Goal: Transaction & Acquisition: Purchase product/service

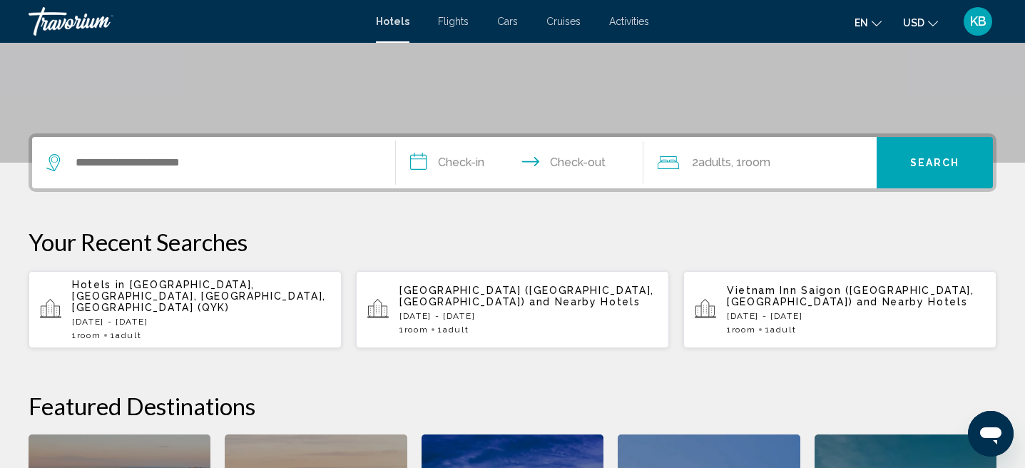
scroll to position [252, 0]
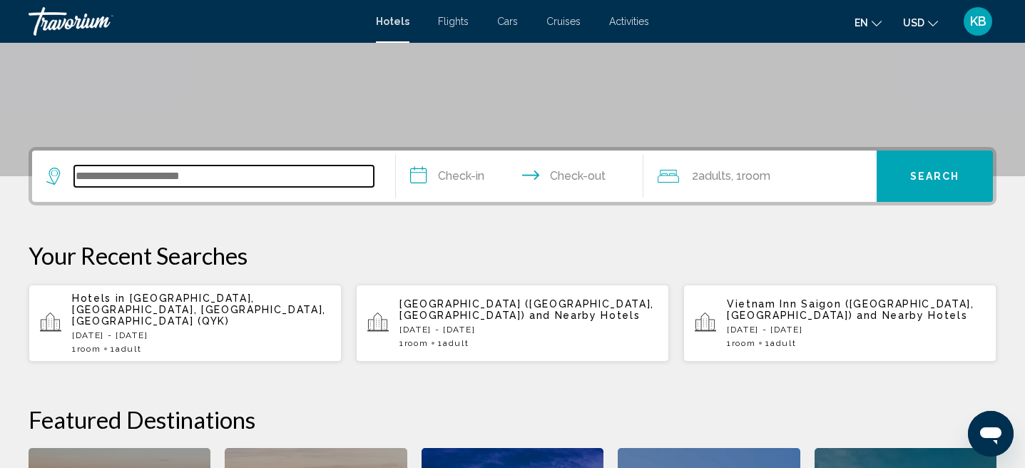
click at [307, 173] on input "Search widget" at bounding box center [223, 175] width 299 height 21
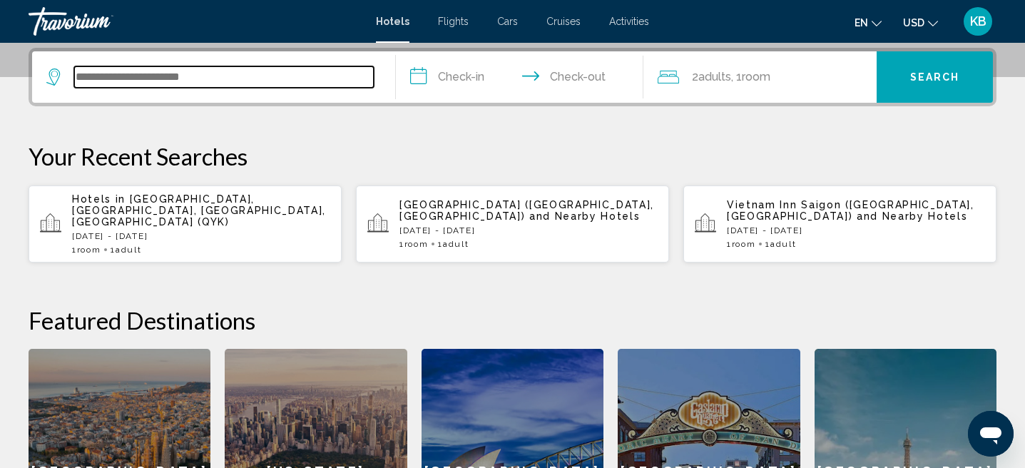
scroll to position [352, 0]
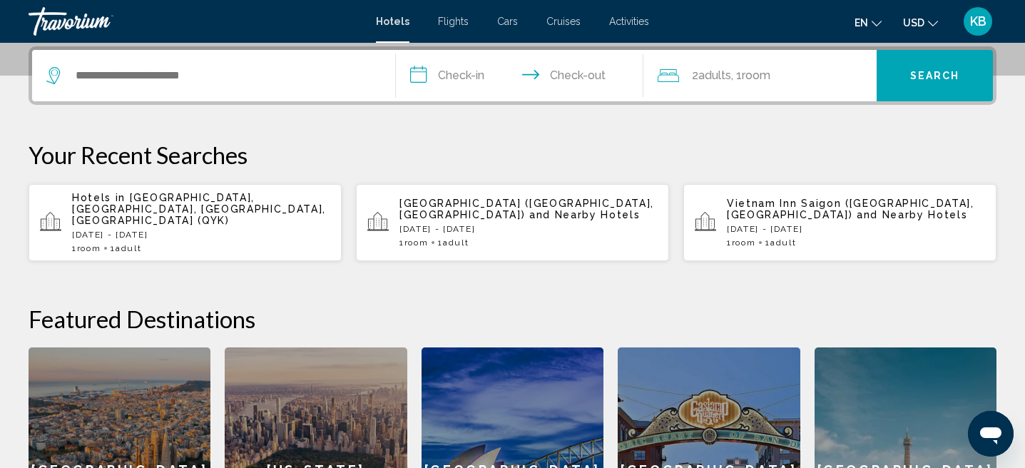
click at [732, 91] on div "2 Adult Adults , 1 Room rooms" at bounding box center [766, 75] width 219 height 51
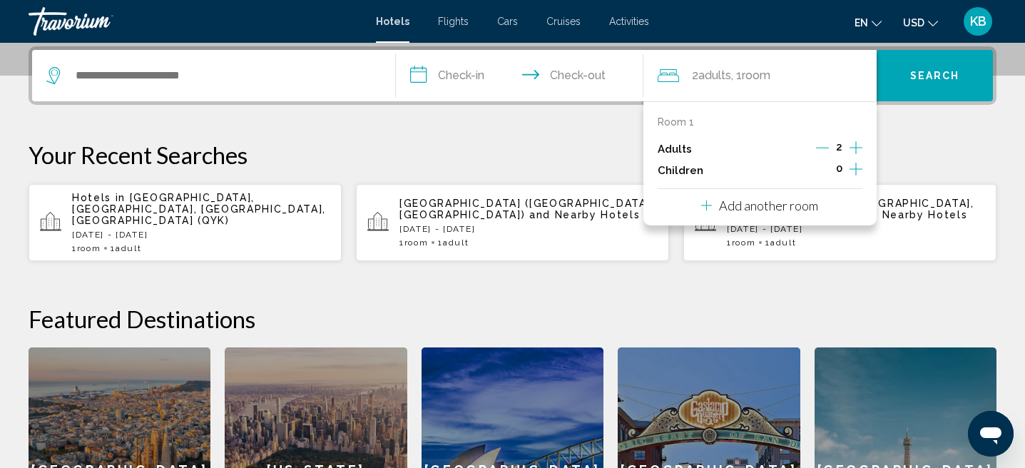
click at [828, 146] on icon "Decrement adults" at bounding box center [822, 147] width 13 height 13
click at [923, 145] on p "Your Recent Searches" at bounding box center [513, 154] width 968 height 29
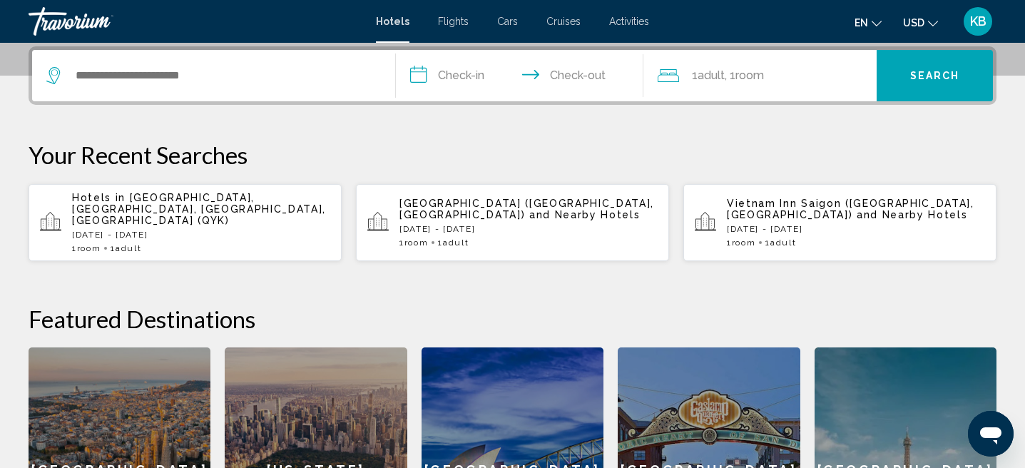
click at [278, 64] on div "Search widget" at bounding box center [213, 75] width 334 height 51
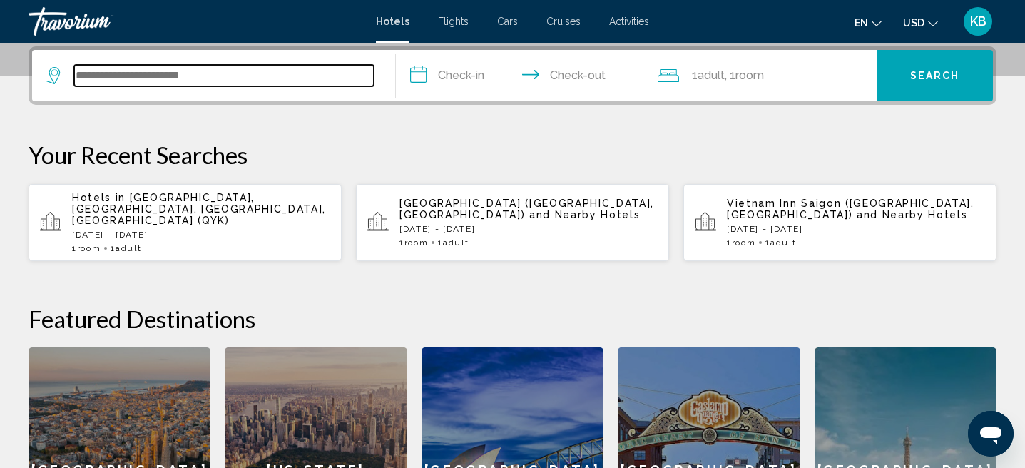
click at [272, 76] on input "Search widget" at bounding box center [223, 75] width 299 height 21
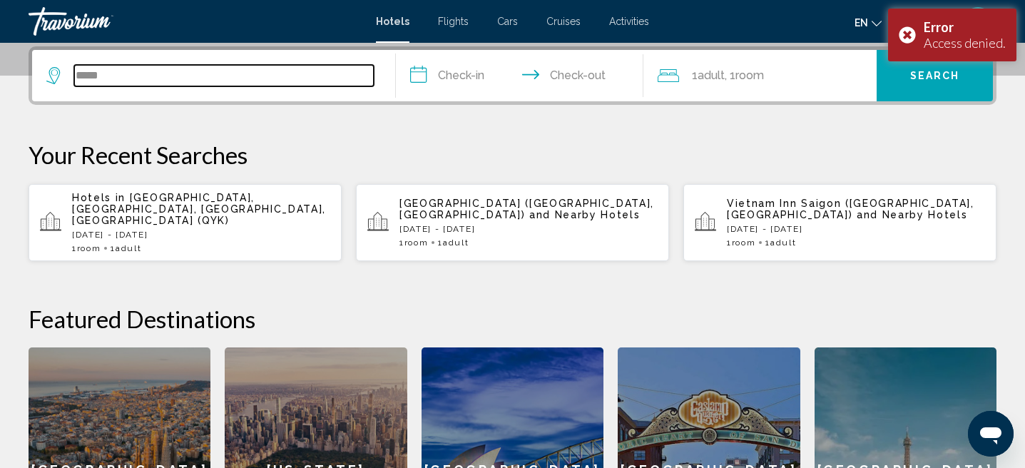
type input "******"
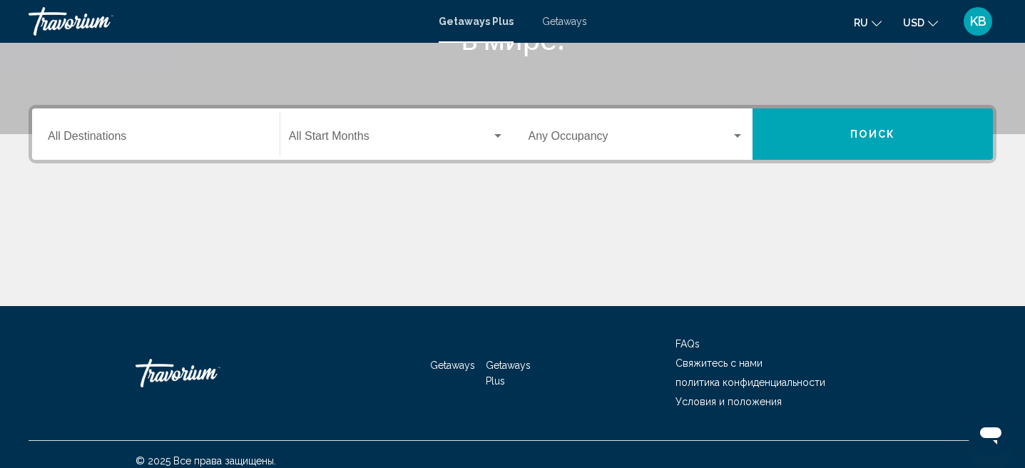
scroll to position [292, 0]
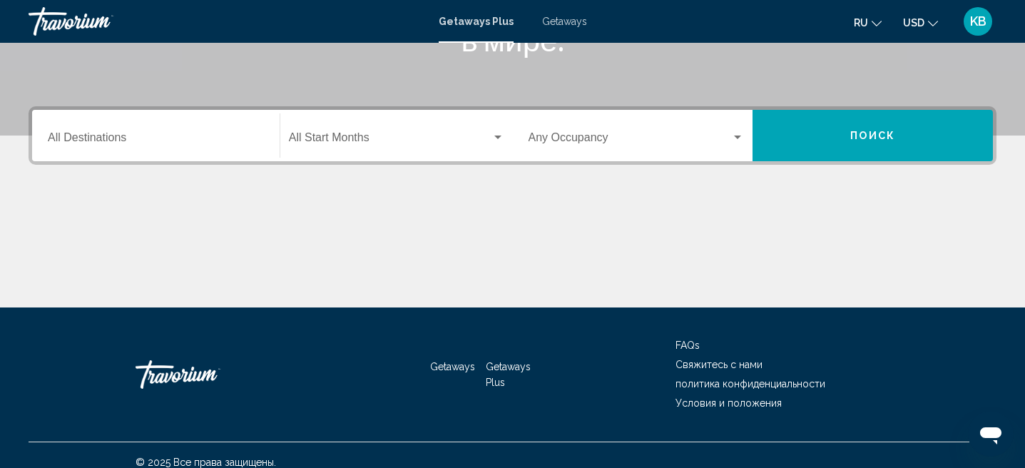
click at [242, 145] on input "Destination All Destinations" at bounding box center [156, 140] width 216 height 13
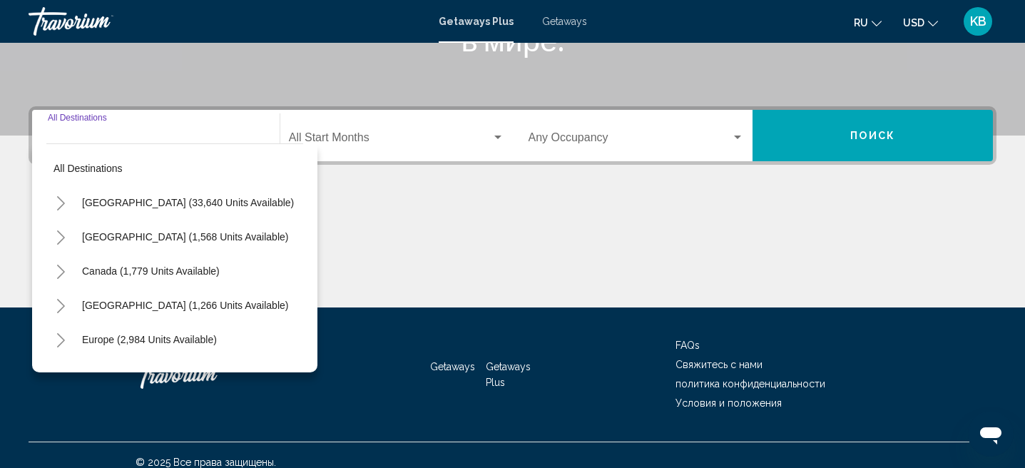
scroll to position [307, 0]
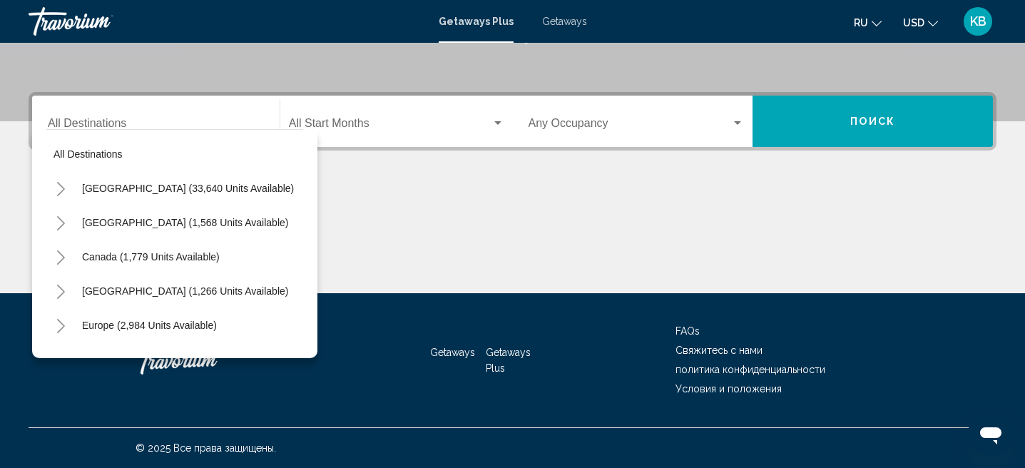
click at [456, 218] on div "Main content" at bounding box center [513, 239] width 968 height 107
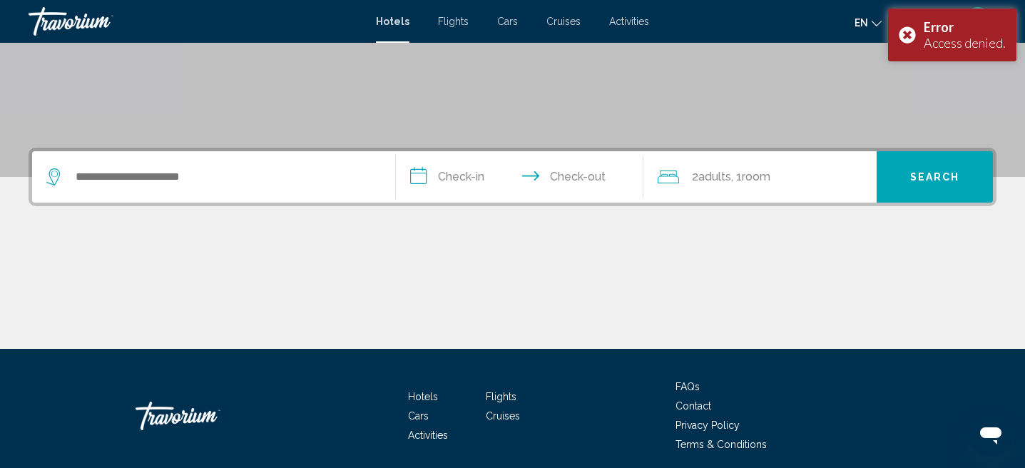
scroll to position [252, 0]
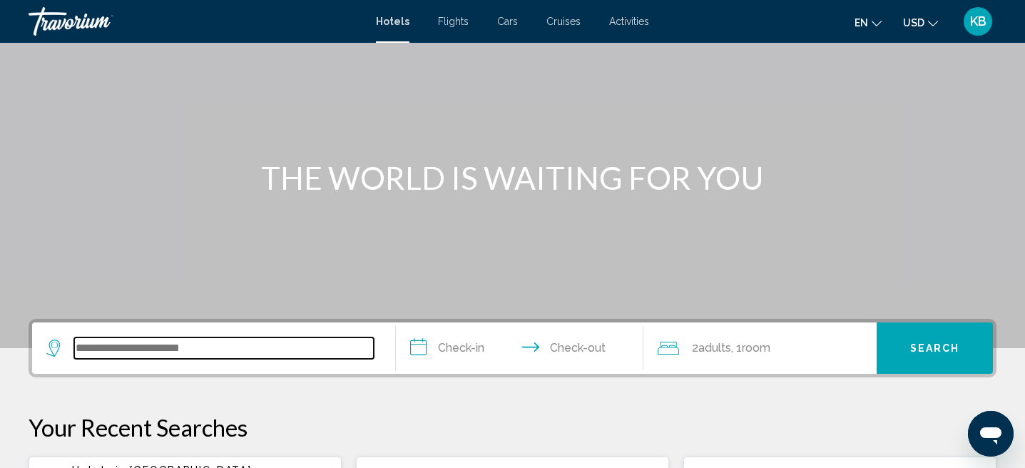
click at [278, 338] on input "Search widget" at bounding box center [223, 347] width 299 height 21
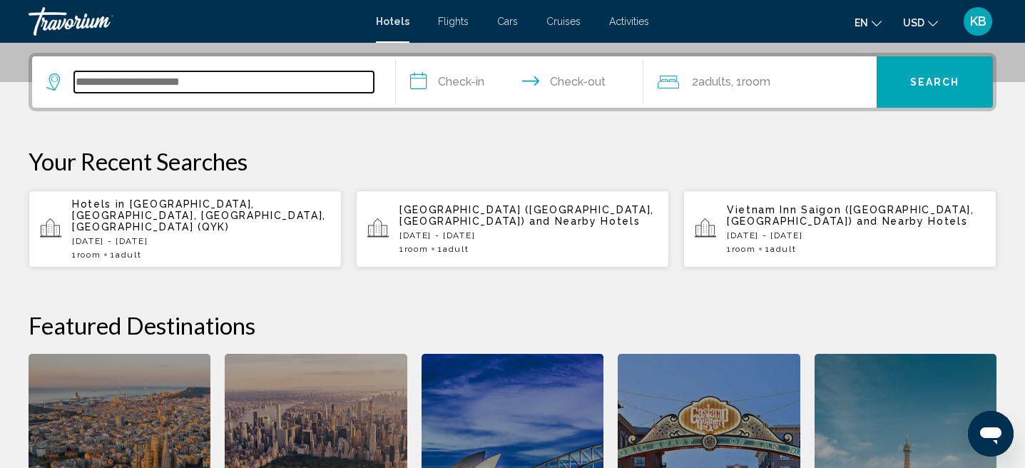
scroll to position [352, 0]
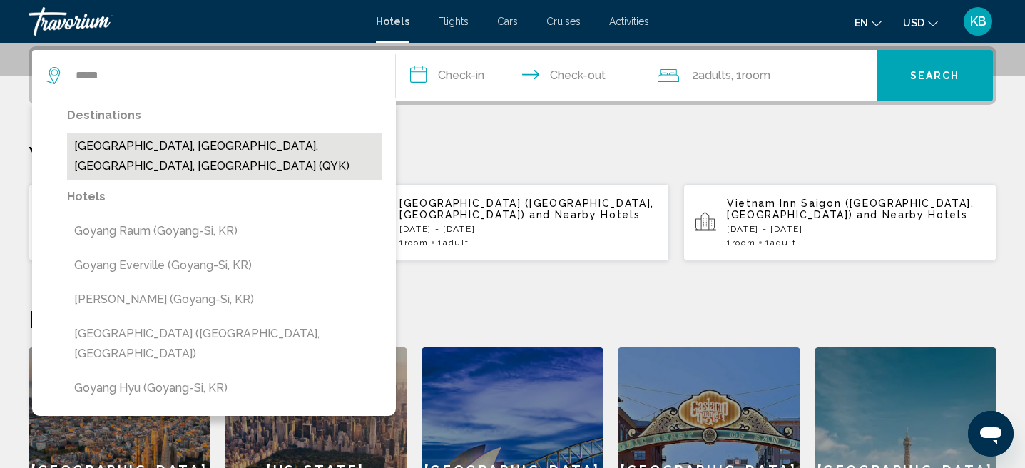
click at [238, 150] on button "[GEOGRAPHIC_DATA], [GEOGRAPHIC_DATA], [GEOGRAPHIC_DATA], [GEOGRAPHIC_DATA] (QYK)" at bounding box center [224, 156] width 314 height 47
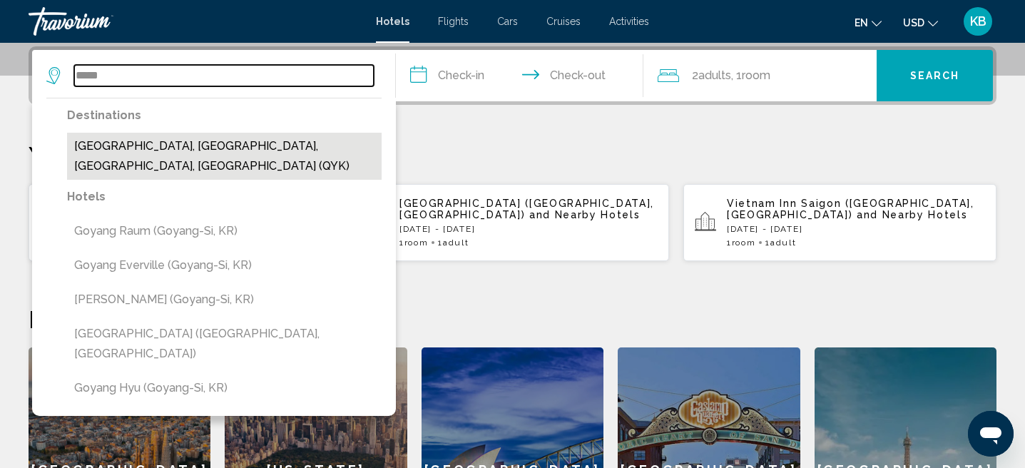
type input "**********"
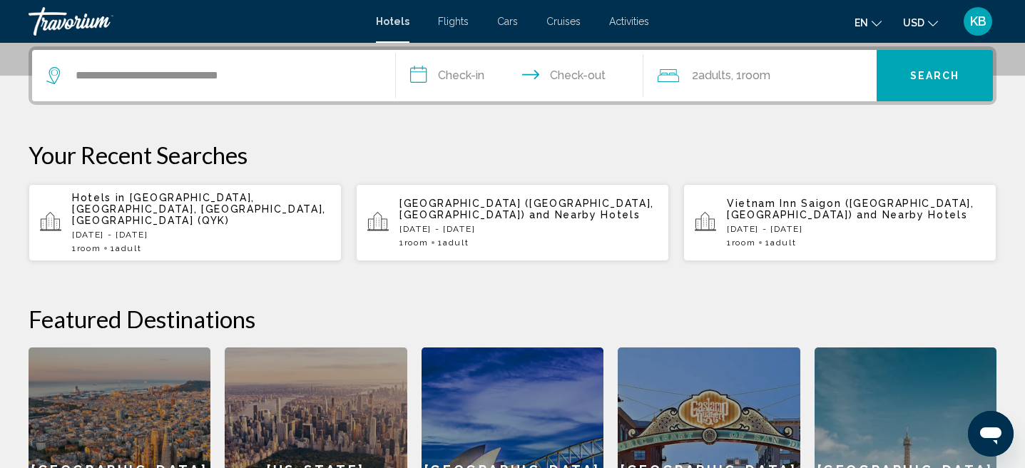
click at [465, 68] on input "**********" at bounding box center [522, 78] width 253 height 56
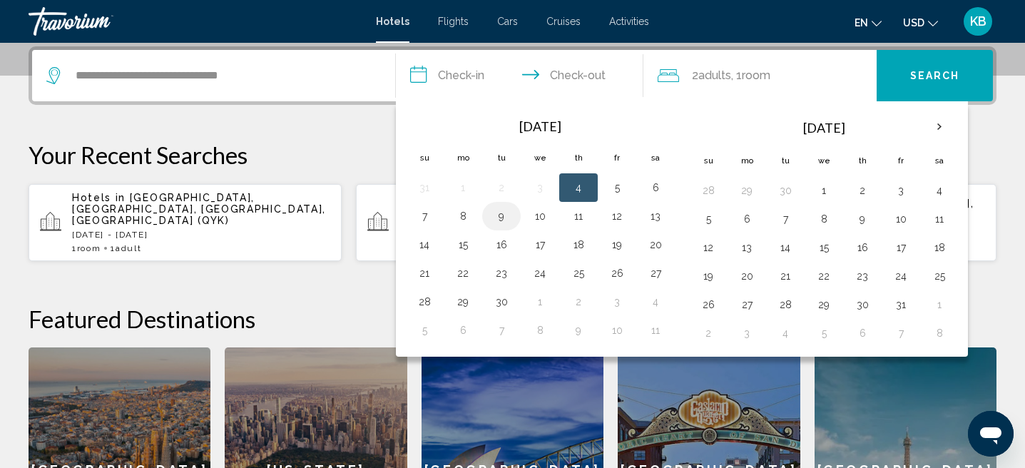
click at [502, 215] on button "9" at bounding box center [501, 216] width 23 height 20
click at [615, 218] on button "12" at bounding box center [616, 216] width 23 height 20
type input "**********"
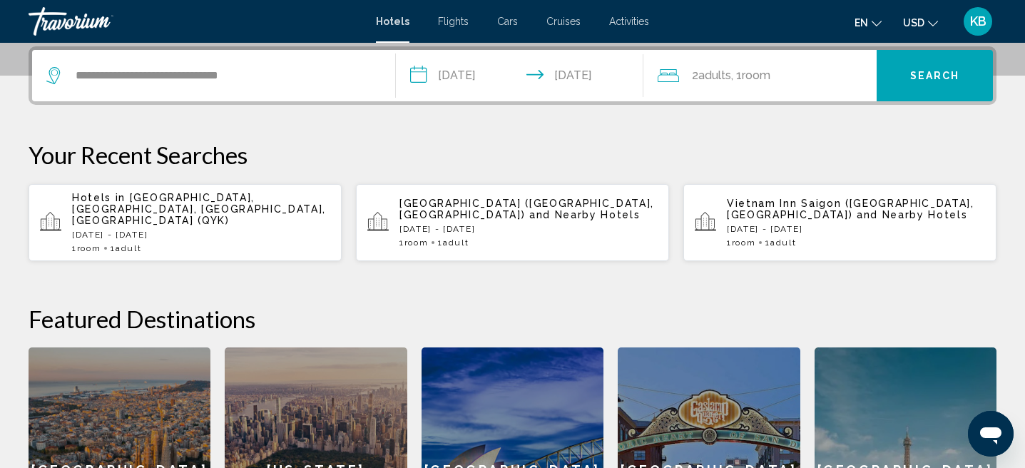
click at [769, 79] on span "Room" at bounding box center [756, 75] width 29 height 14
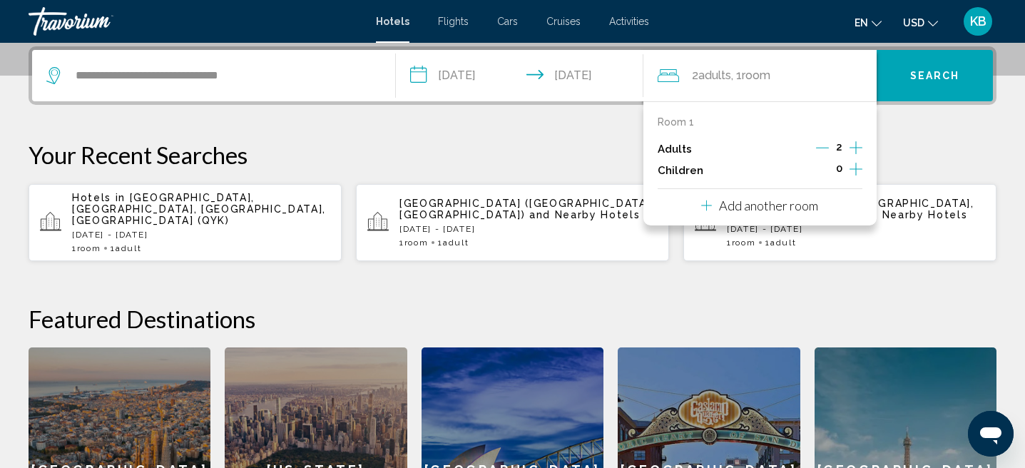
click at [826, 149] on icon "Decrement adults" at bounding box center [822, 147] width 13 height 13
click at [935, 78] on span "Search" at bounding box center [935, 76] width 50 height 11
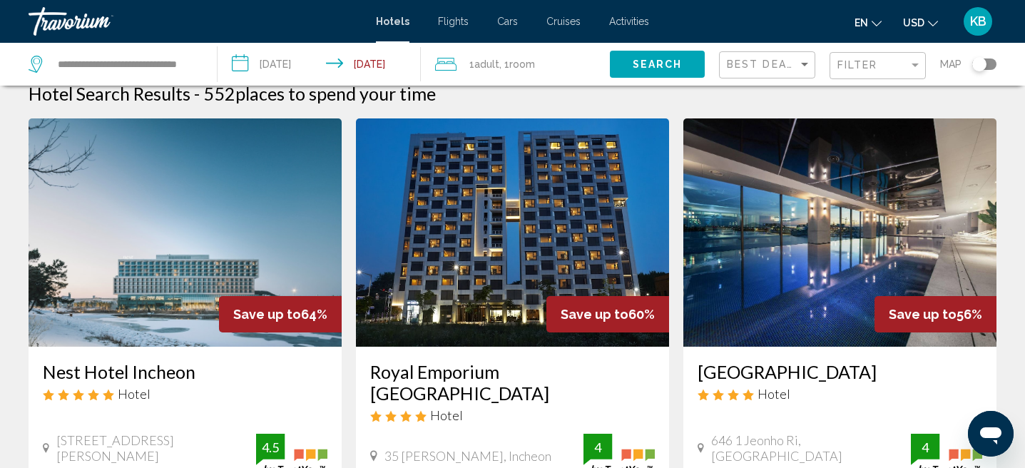
scroll to position [4, 0]
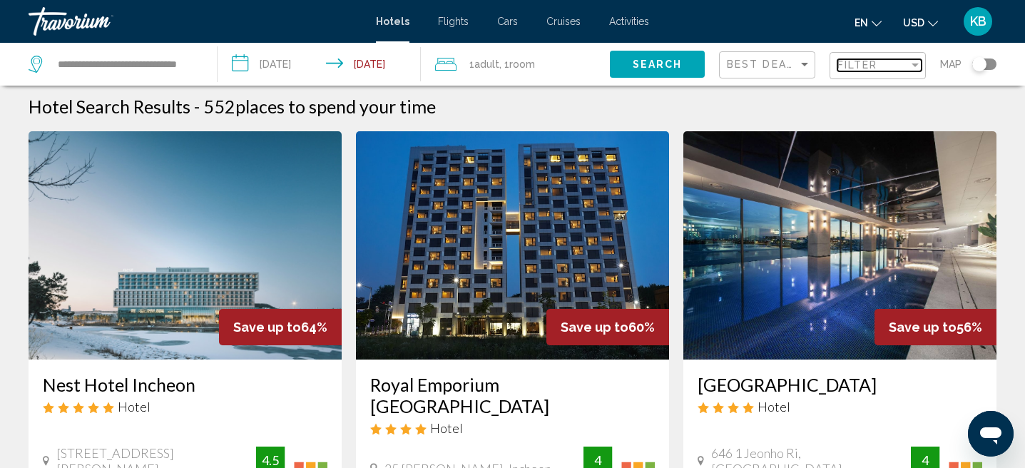
click at [876, 61] on span "Filter" at bounding box center [857, 64] width 41 height 11
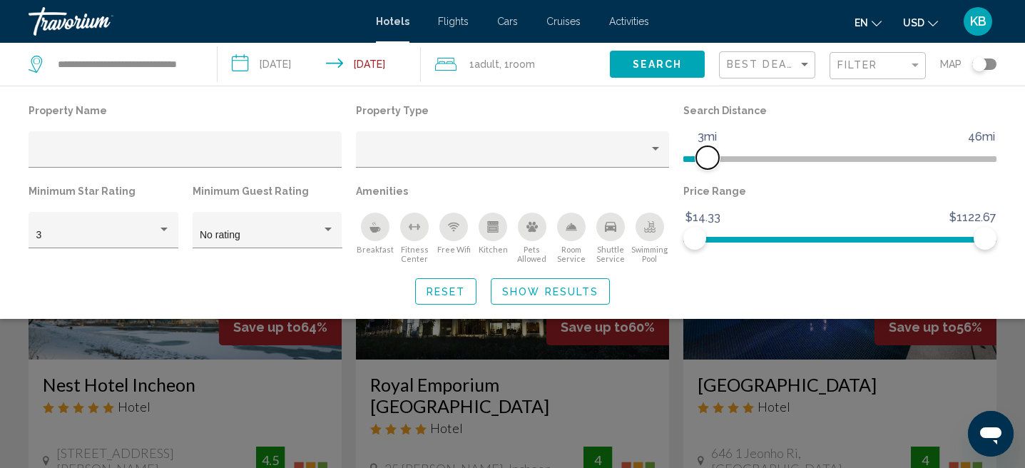
drag, startPoint x: 879, startPoint y: 158, endPoint x: 708, endPoint y: 167, distance: 170.7
click at [708, 167] on span "Hotel Filters" at bounding box center [707, 157] width 23 height 23
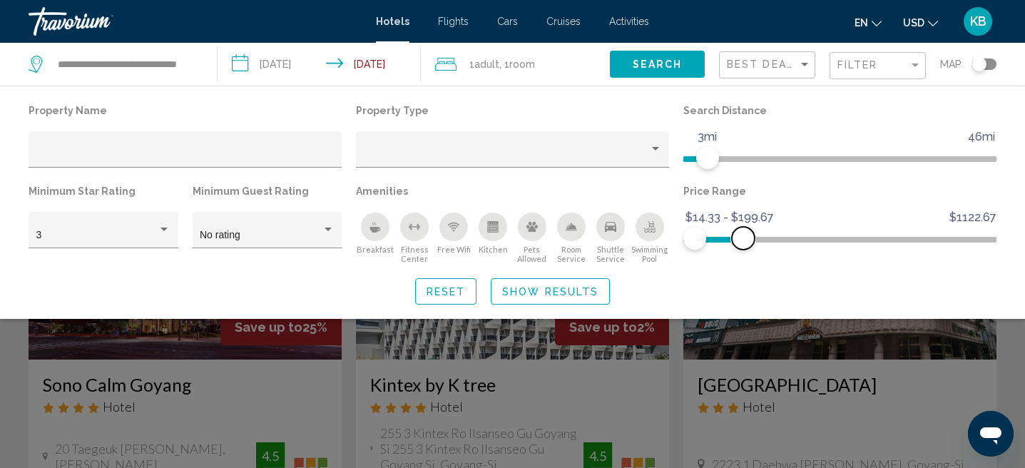
drag, startPoint x: 990, startPoint y: 233, endPoint x: 743, endPoint y: 247, distance: 247.8
click at [743, 247] on span "Hotel Filters" at bounding box center [743, 238] width 23 height 23
click at [522, 288] on span "Show Results" at bounding box center [550, 291] width 96 height 11
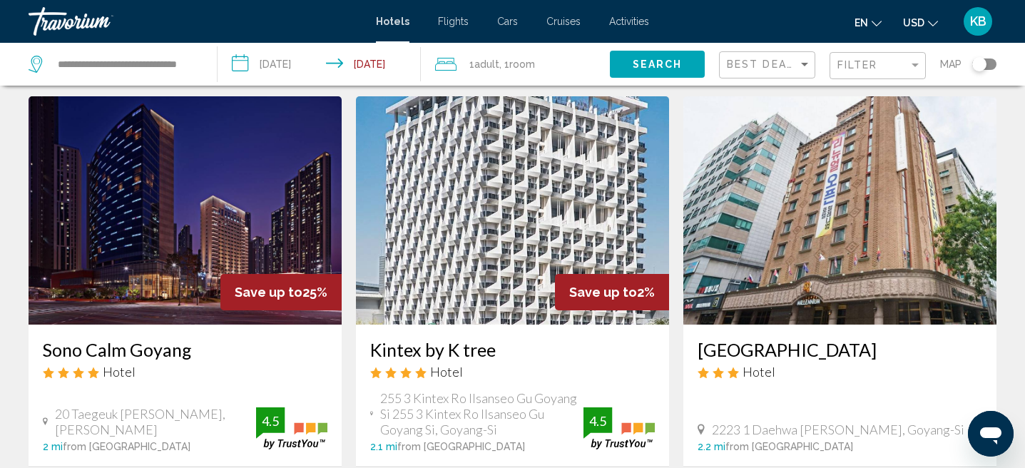
scroll to position [38, 0]
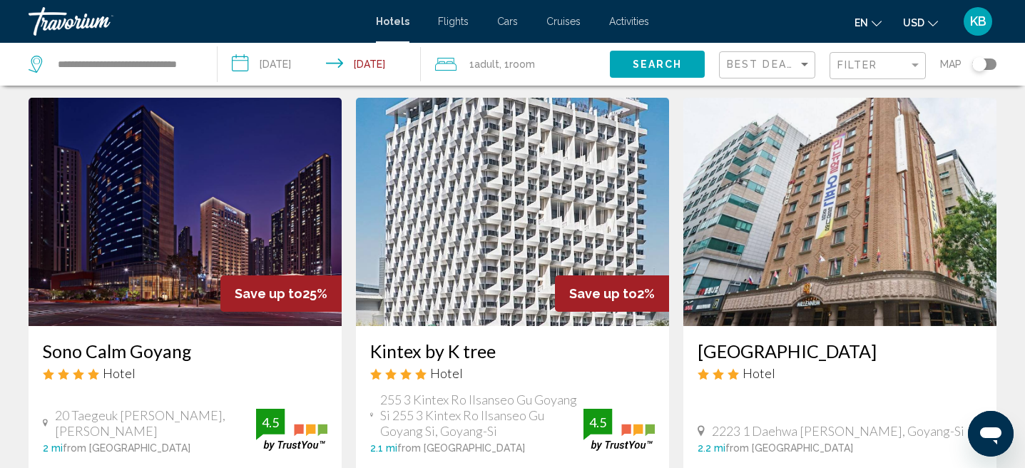
click at [202, 181] on img "Main content" at bounding box center [185, 212] width 313 height 228
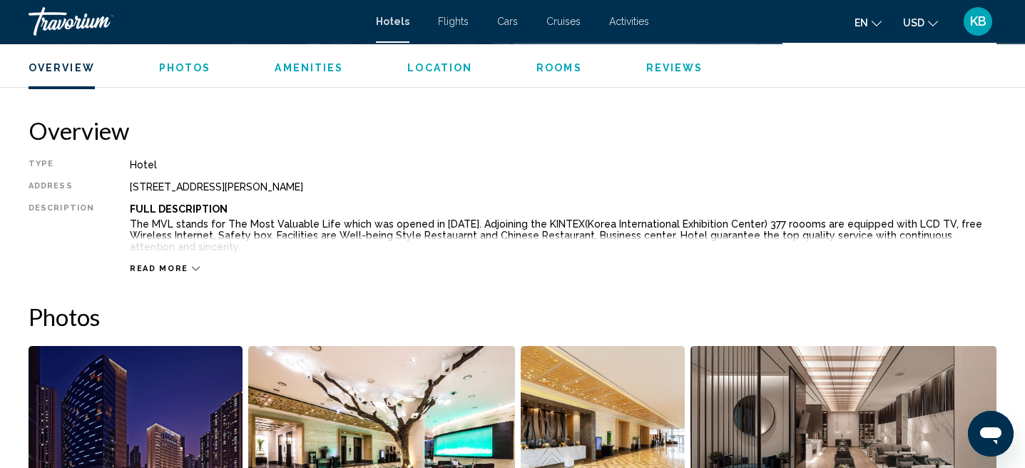
scroll to position [427, 0]
click at [164, 266] on span "Read more" at bounding box center [159, 267] width 58 height 9
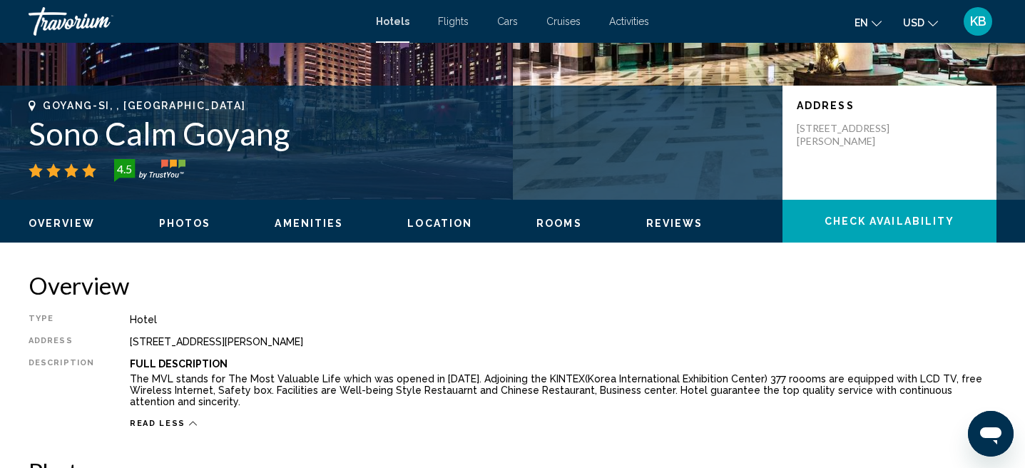
scroll to position [263, 0]
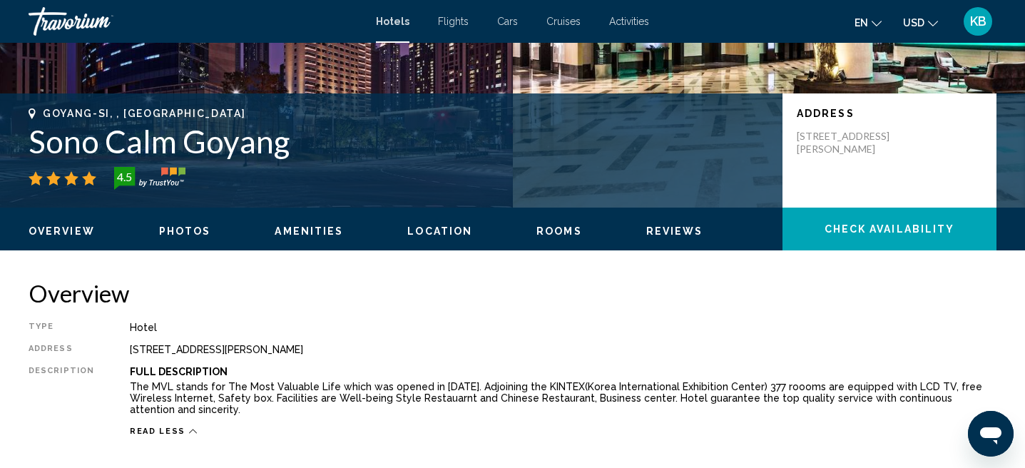
click at [53, 226] on span "Overview" at bounding box center [62, 230] width 66 height 11
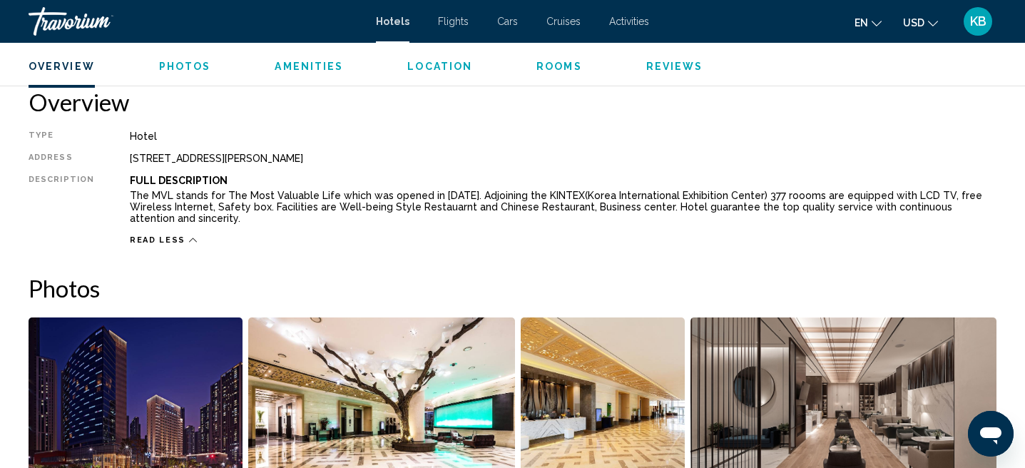
scroll to position [456, 0]
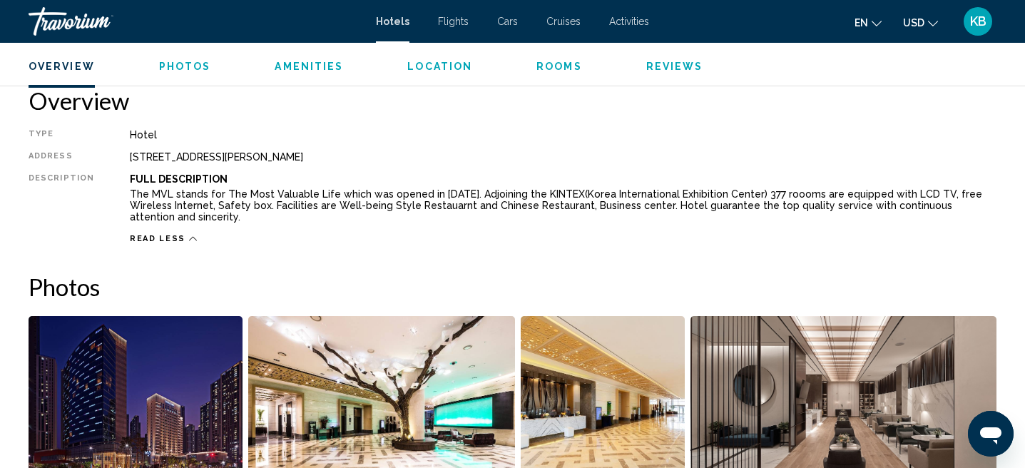
click at [192, 68] on span "Photos" at bounding box center [185, 66] width 52 height 11
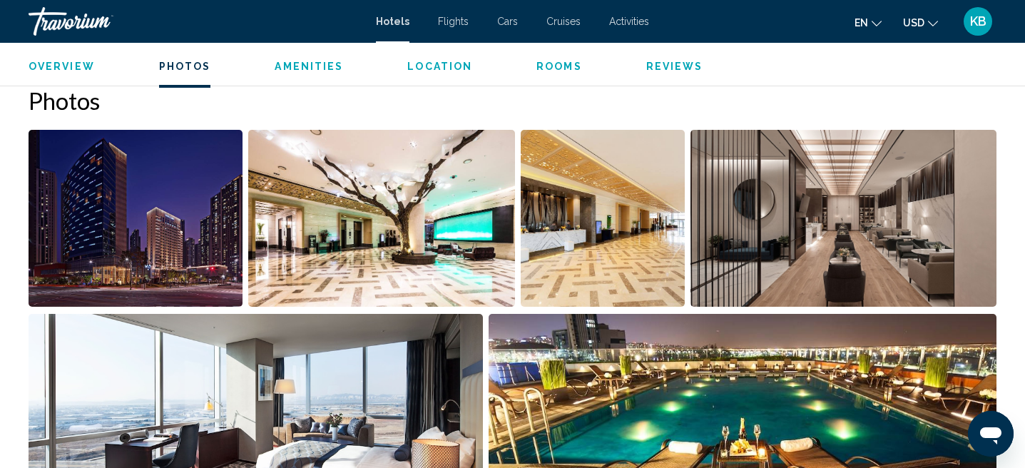
scroll to position [643, 0]
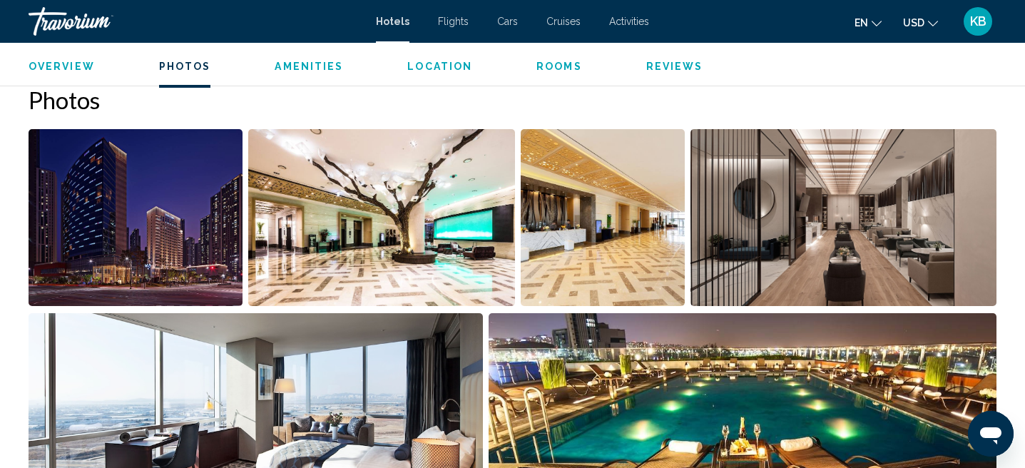
click at [563, 69] on span "Rooms" at bounding box center [559, 66] width 46 height 11
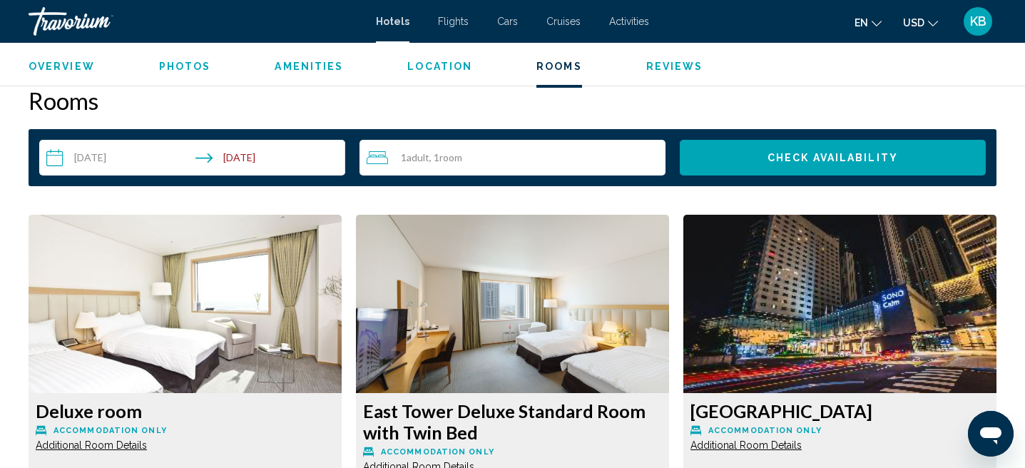
click at [648, 72] on button "Reviews" at bounding box center [674, 66] width 57 height 13
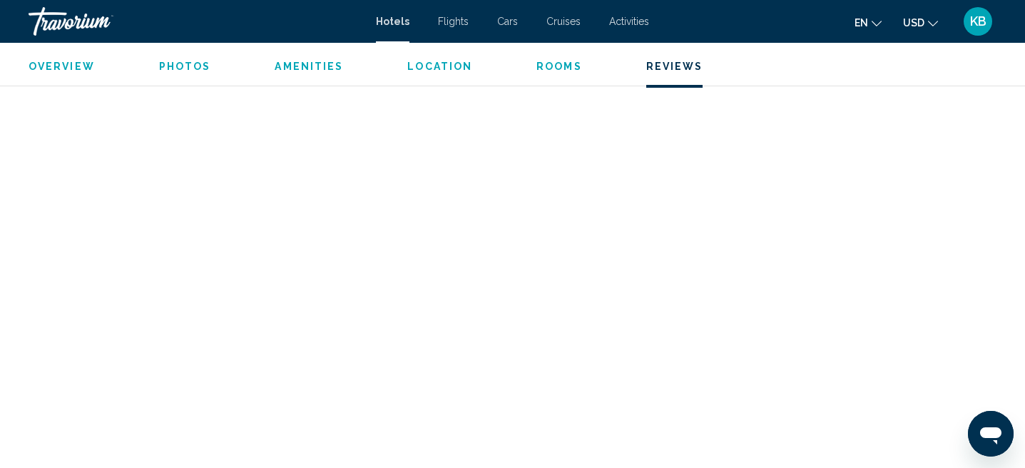
scroll to position [3026, 0]
click at [566, 67] on span "Rooms" at bounding box center [559, 66] width 46 height 11
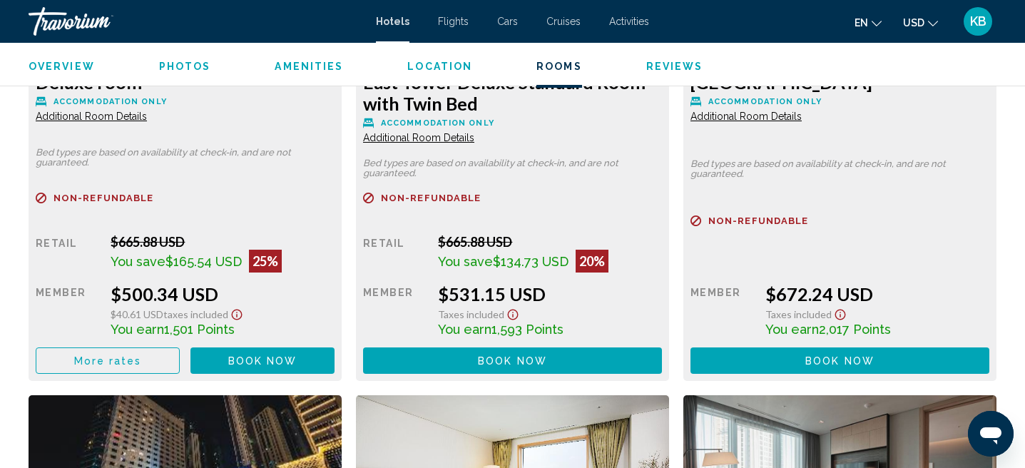
scroll to position [2081, 0]
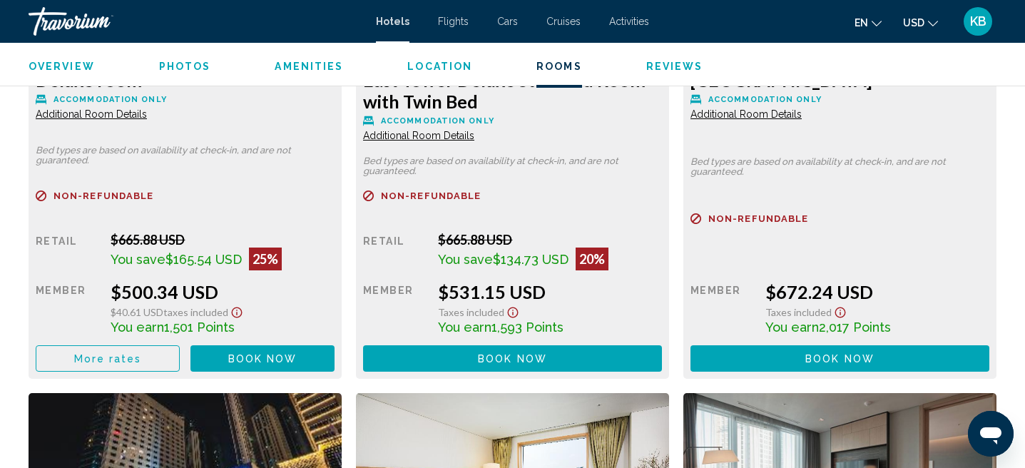
click at [234, 359] on span "Book now" at bounding box center [262, 358] width 69 height 11
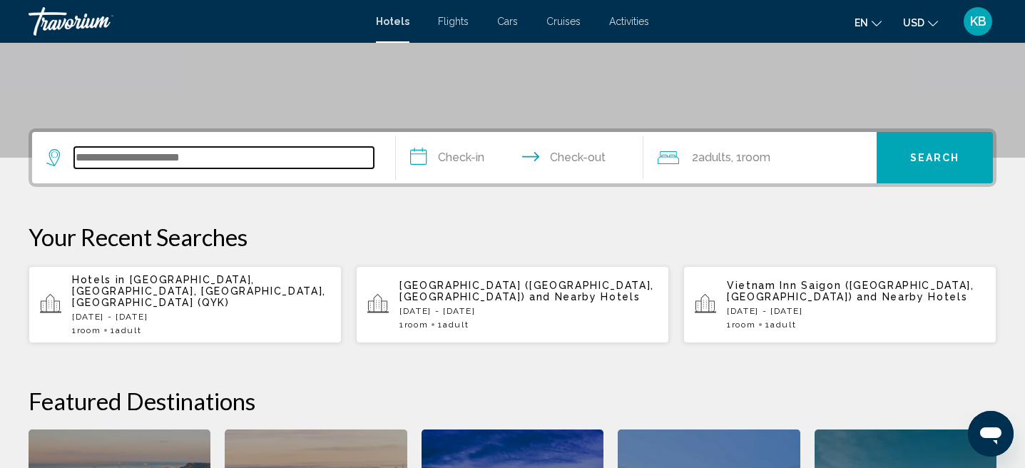
click at [298, 163] on input "Search widget" at bounding box center [223, 157] width 299 height 21
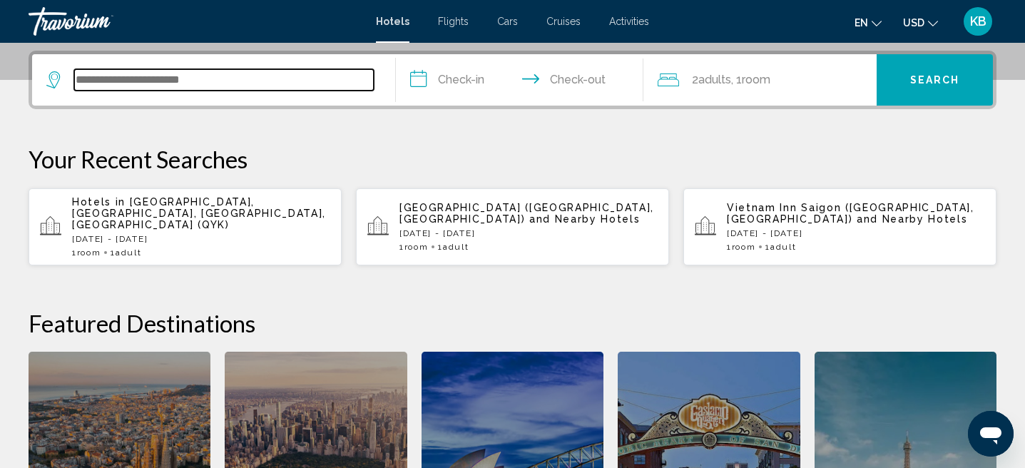
scroll to position [352, 0]
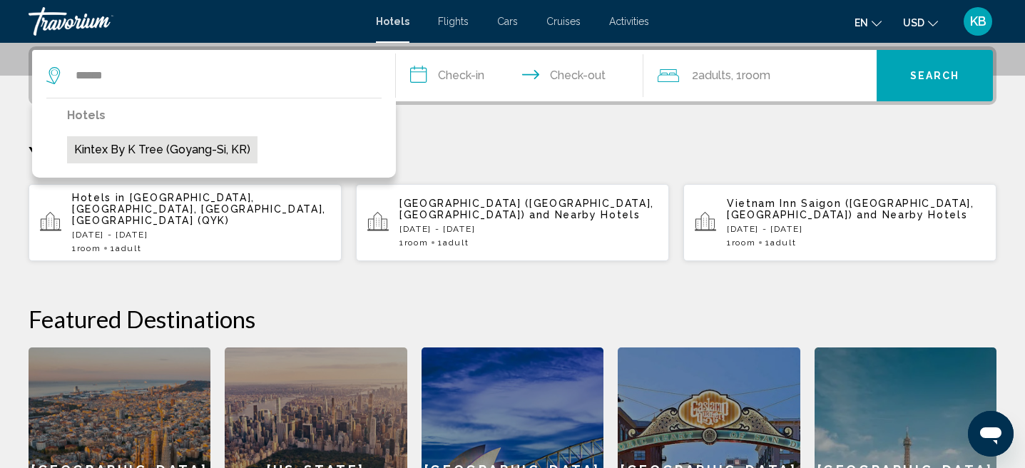
click at [189, 158] on button "Kintex by K tree (Goyang-Si, KR)" at bounding box center [162, 149] width 190 height 27
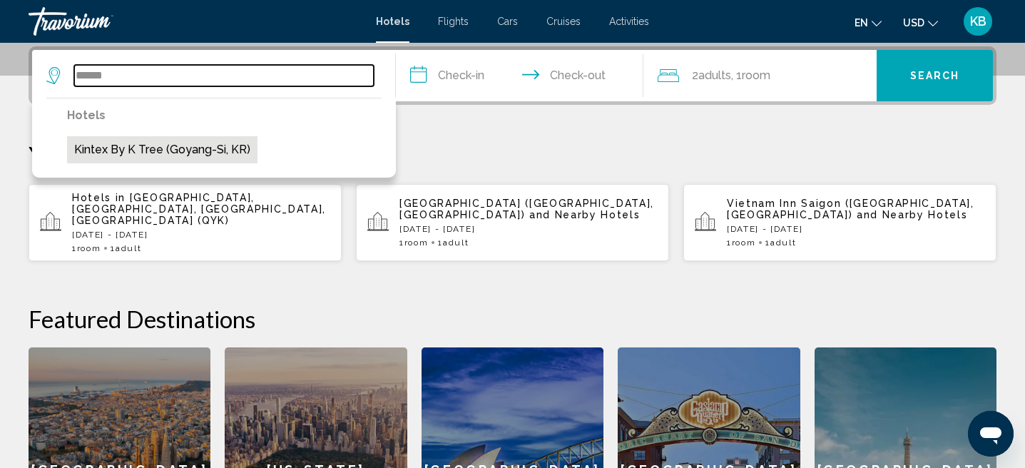
type input "**********"
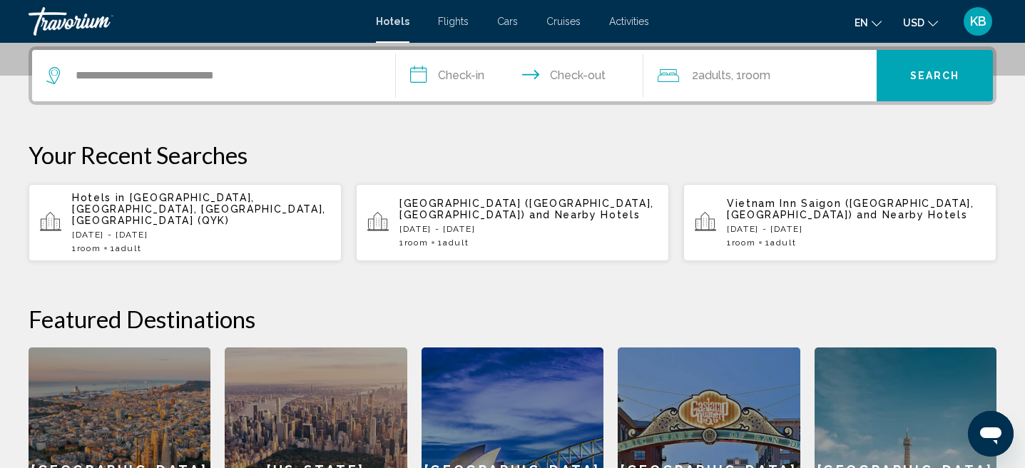
click at [449, 78] on input "**********" at bounding box center [522, 78] width 253 height 56
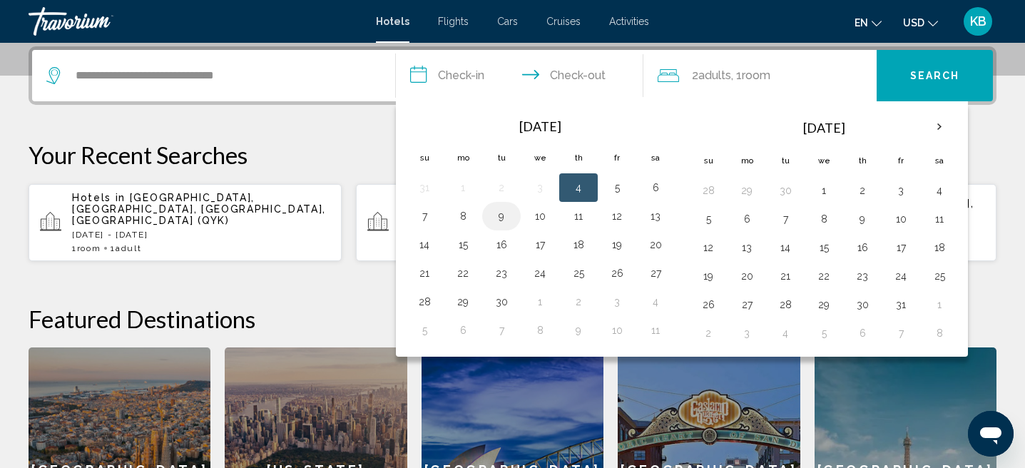
click at [501, 215] on button "9" at bounding box center [501, 216] width 23 height 20
click at [612, 210] on button "12" at bounding box center [616, 216] width 23 height 20
type input "**********"
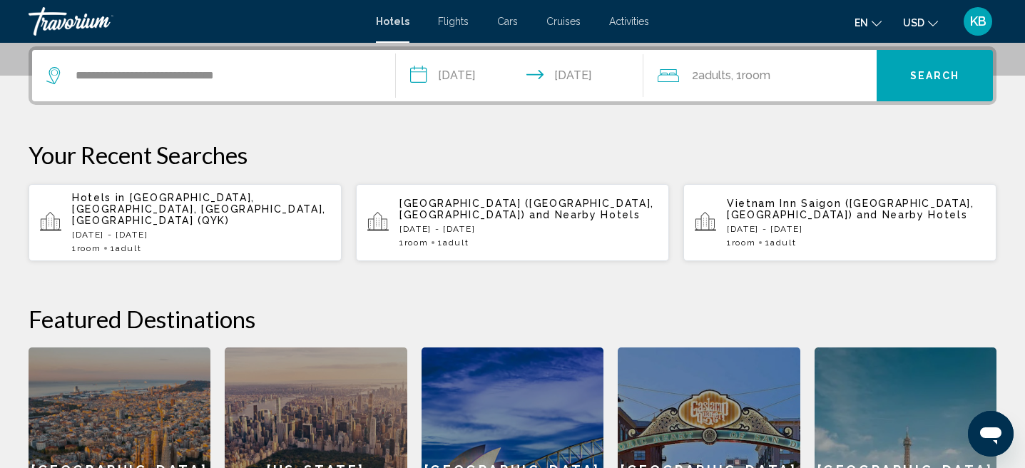
click at [743, 78] on span ", 1 Room rooms" at bounding box center [750, 76] width 39 height 20
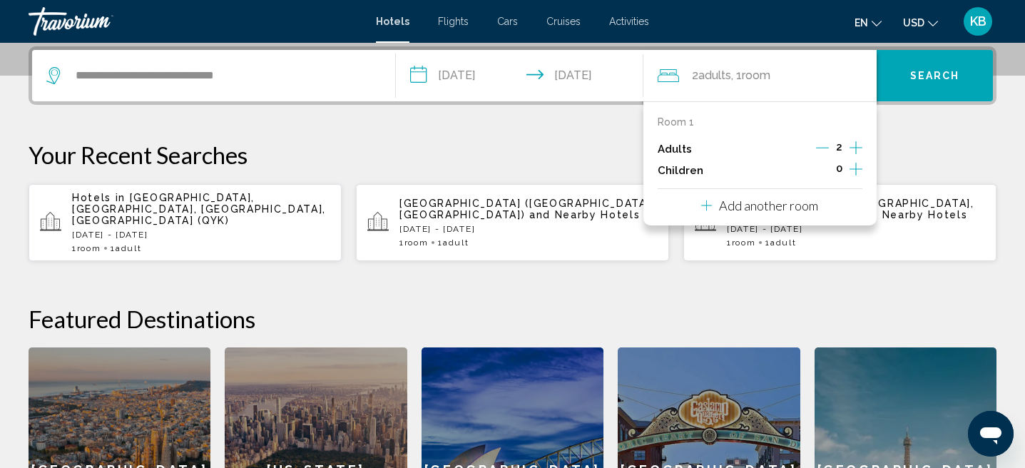
click at [829, 153] on div "2" at bounding box center [839, 148] width 46 height 21
click at [824, 148] on icon "Decrement adults" at bounding box center [822, 148] width 13 height 1
click at [928, 82] on button "Search" at bounding box center [934, 75] width 116 height 51
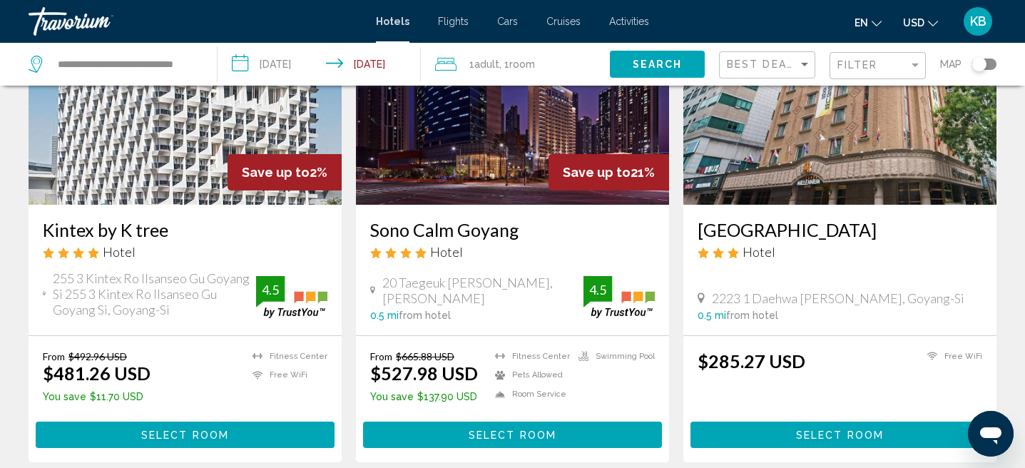
scroll to position [156, 0]
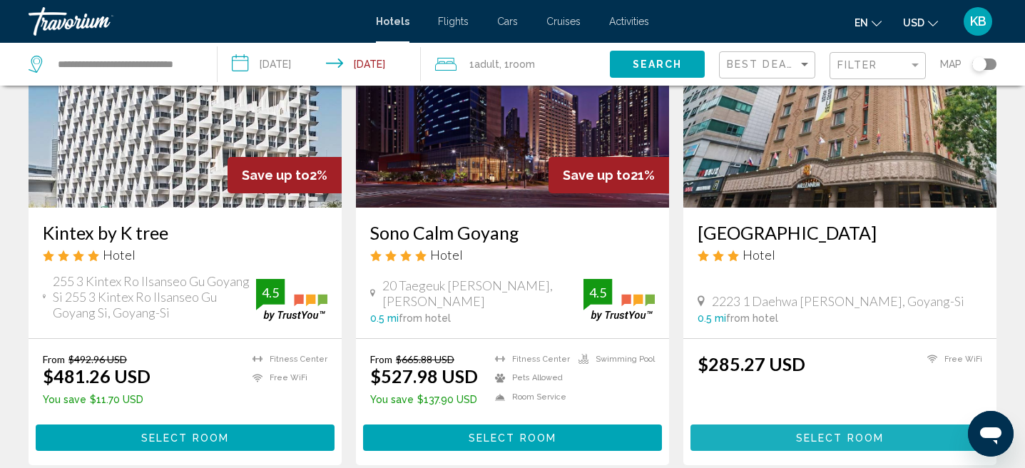
click at [849, 434] on span "Select Room" at bounding box center [840, 437] width 88 height 11
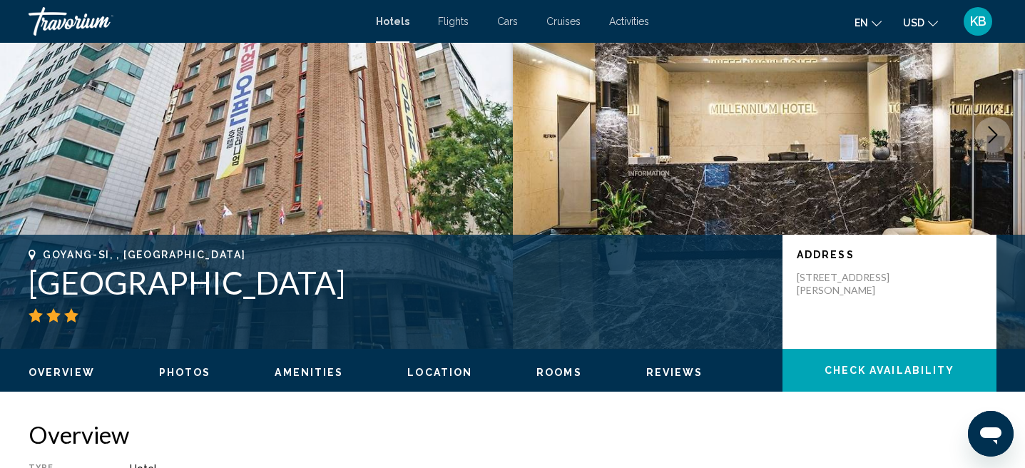
scroll to position [119, 0]
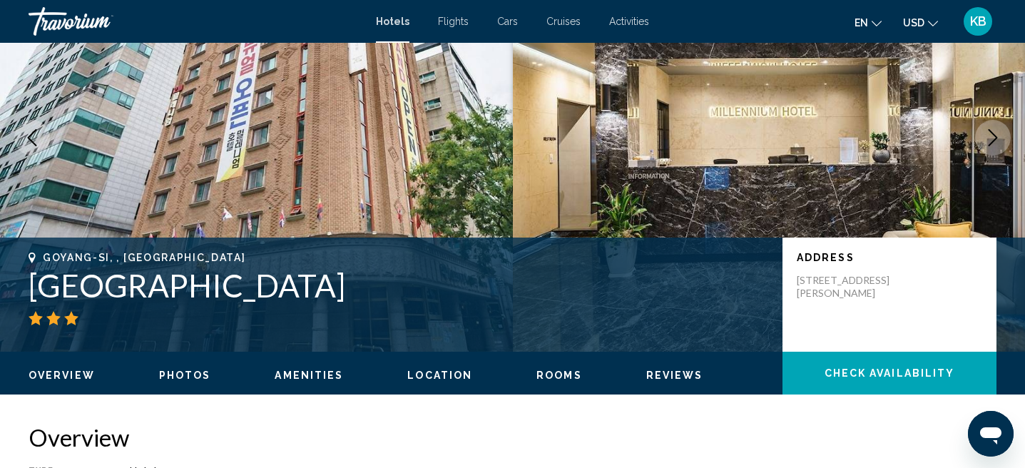
click at [185, 370] on span "Photos" at bounding box center [185, 374] width 52 height 11
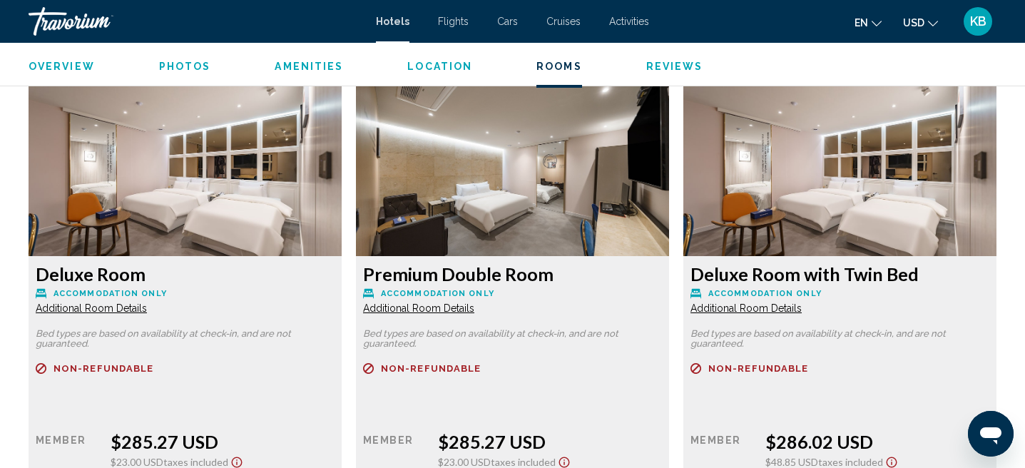
scroll to position [1941, 0]
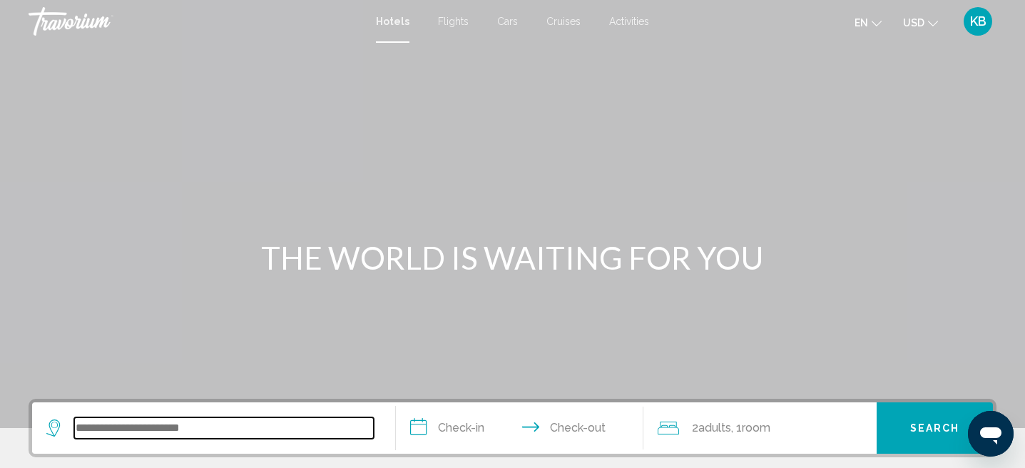
click at [255, 425] on input "Search widget" at bounding box center [223, 427] width 299 height 21
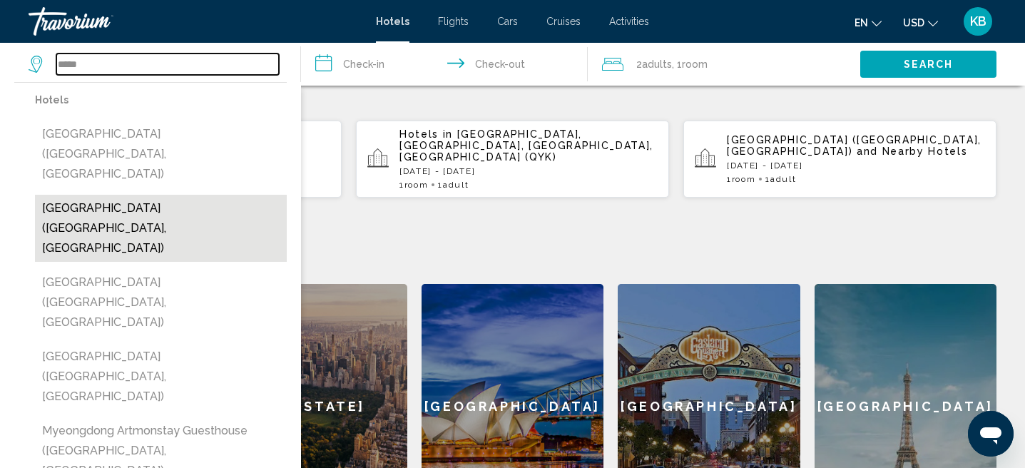
scroll to position [421, 0]
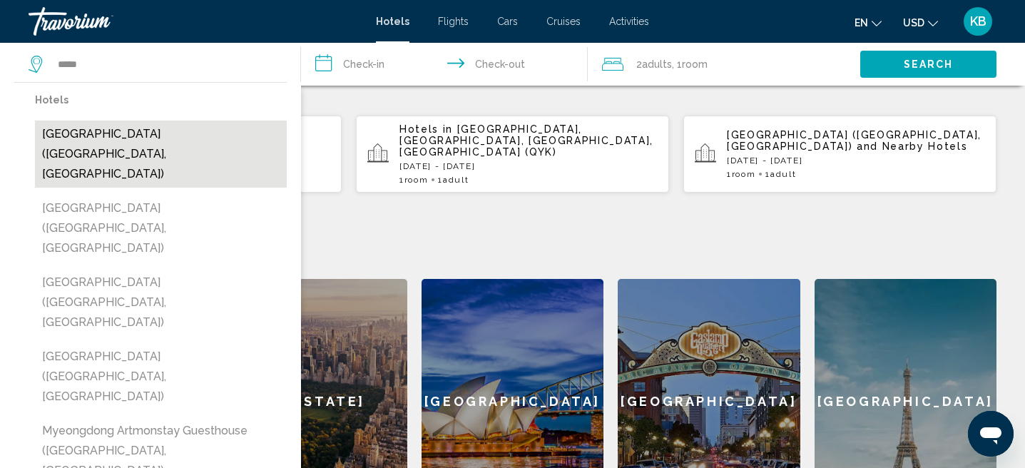
click at [193, 135] on button "[GEOGRAPHIC_DATA] ([GEOGRAPHIC_DATA], [GEOGRAPHIC_DATA])" at bounding box center [161, 154] width 252 height 67
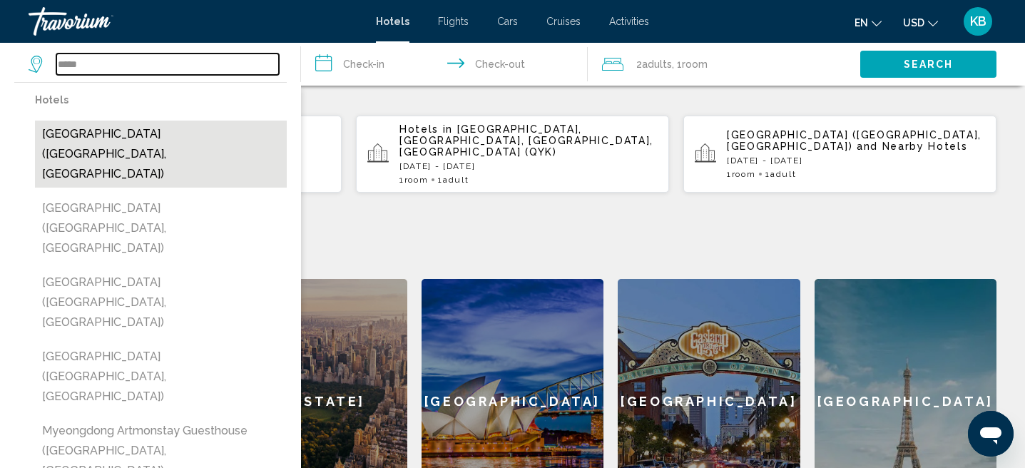
type input "**********"
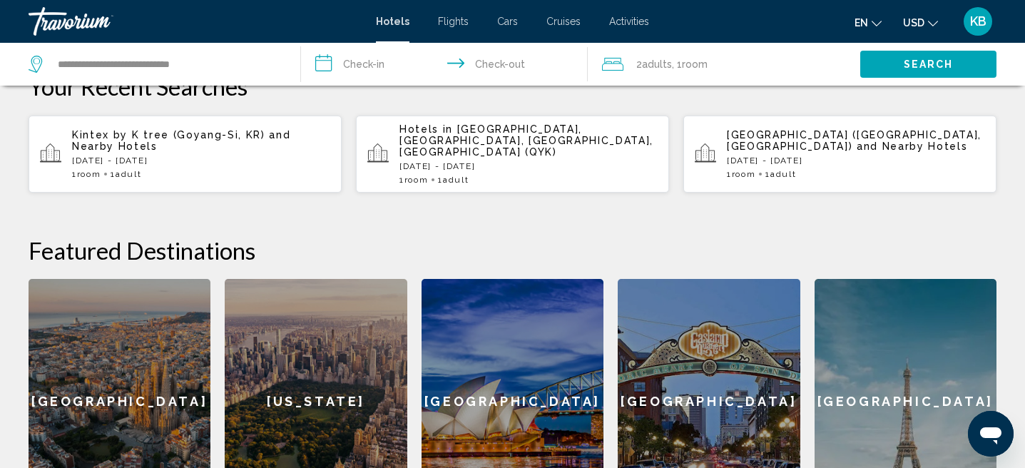
click at [362, 68] on input "**********" at bounding box center [447, 66] width 292 height 47
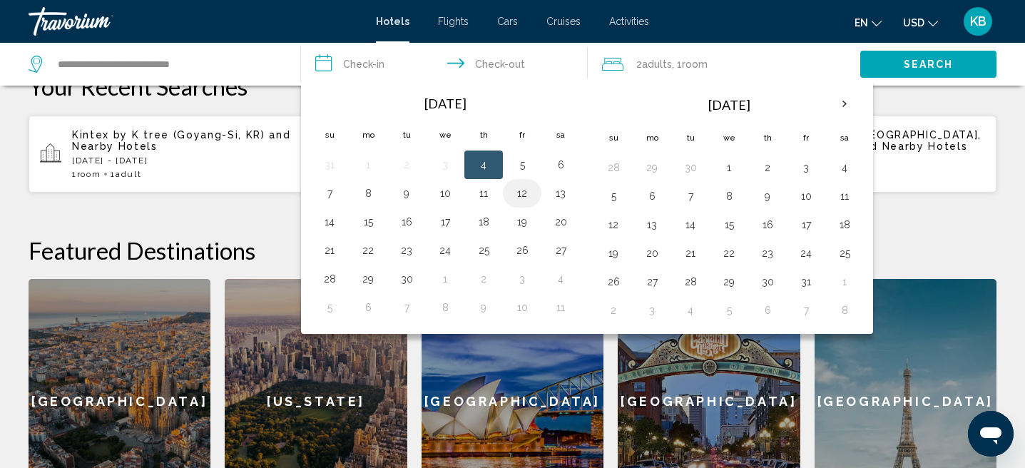
click at [533, 195] on td "12" at bounding box center [522, 193] width 39 height 29
click at [523, 192] on button "12" at bounding box center [522, 193] width 23 height 20
click at [334, 223] on button "14" at bounding box center [329, 222] width 23 height 20
type input "**********"
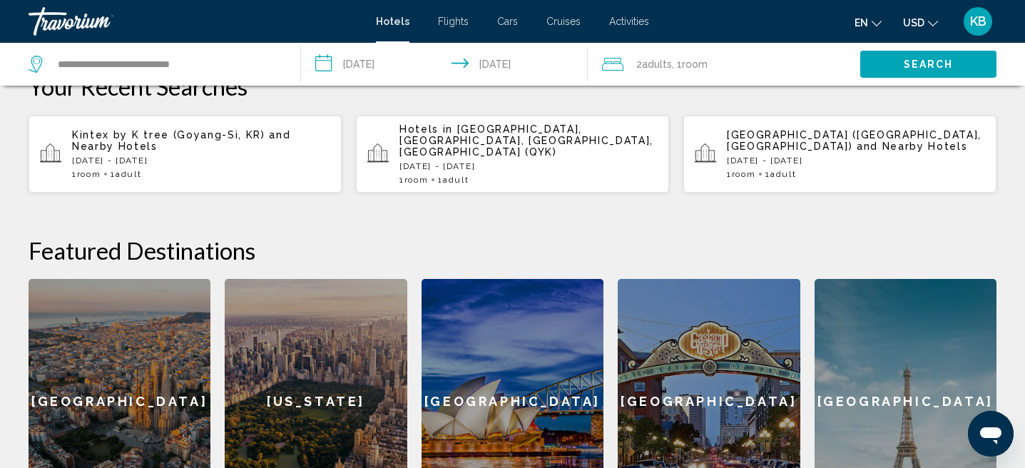
click at [734, 51] on div "2 Adult Adults , 1 Room rooms" at bounding box center [731, 64] width 258 height 43
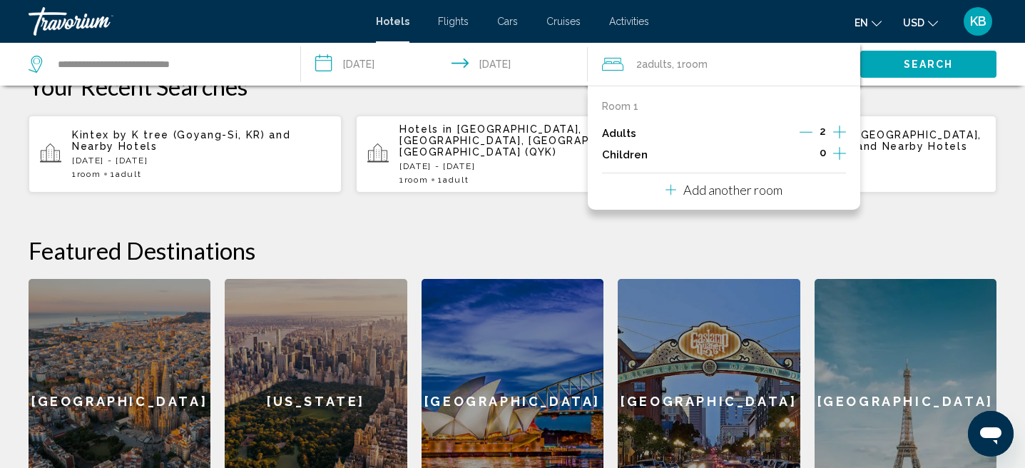
click at [816, 128] on div "2" at bounding box center [822, 133] width 46 height 21
click at [802, 131] on icon "Decrement adults" at bounding box center [805, 132] width 13 height 13
click at [918, 66] on span "Search" at bounding box center [928, 64] width 50 height 11
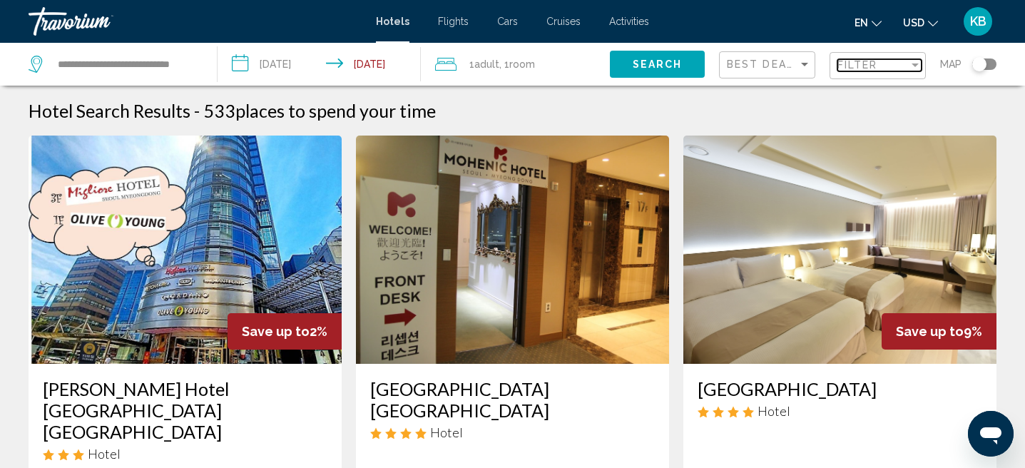
click at [877, 69] on span "Filter" at bounding box center [857, 64] width 41 height 11
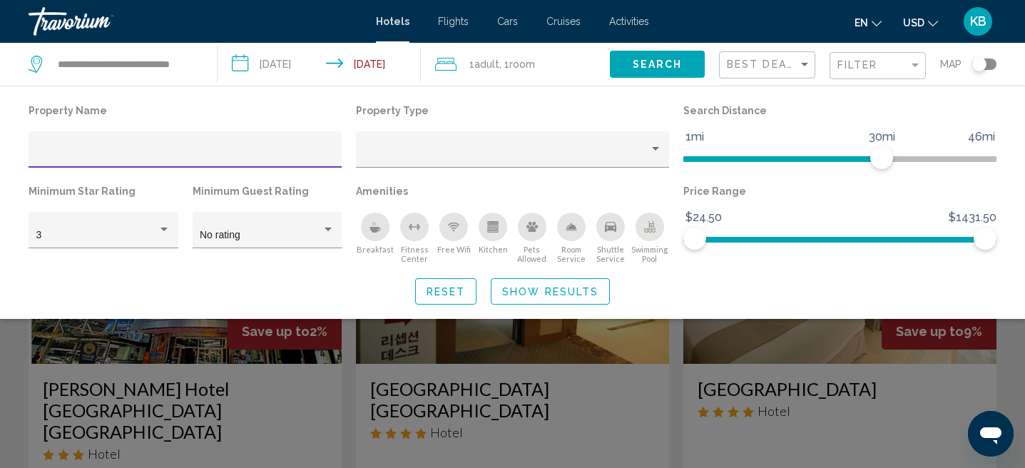
click at [379, 225] on icon "Breakfast" at bounding box center [374, 226] width 11 height 11
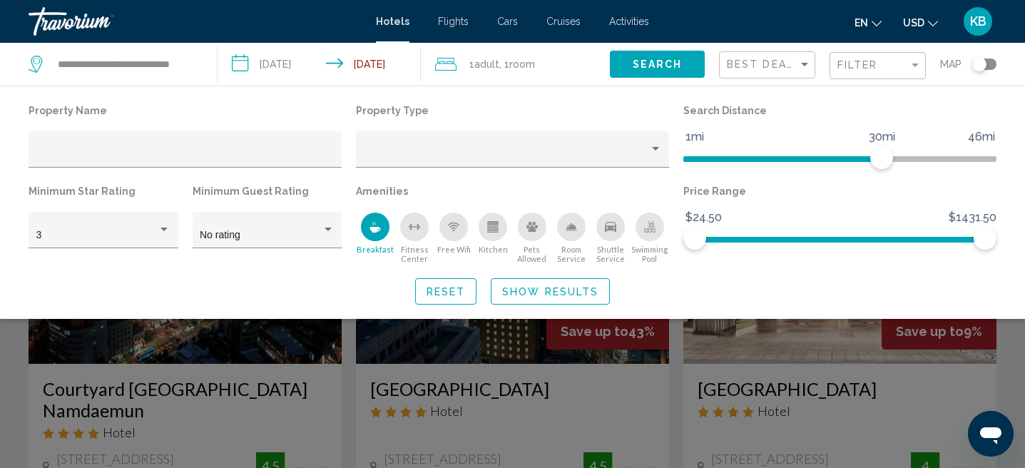
click at [647, 230] on icon "Swimming Pool" at bounding box center [649, 226] width 11 height 11
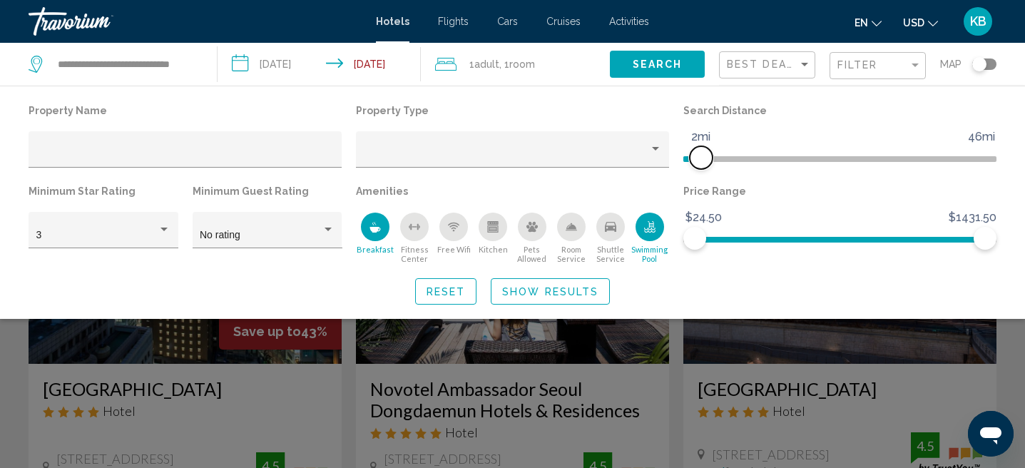
drag, startPoint x: 883, startPoint y: 159, endPoint x: 702, endPoint y: 165, distance: 180.5
click at [702, 165] on span "Hotel Filters" at bounding box center [701, 157] width 23 height 23
click at [546, 295] on span "Show Results" at bounding box center [550, 291] width 96 height 11
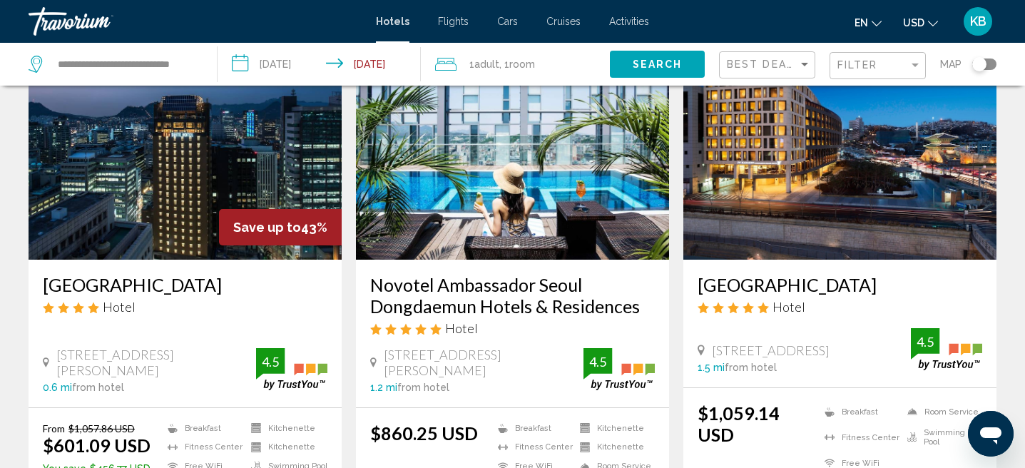
scroll to position [103, 0]
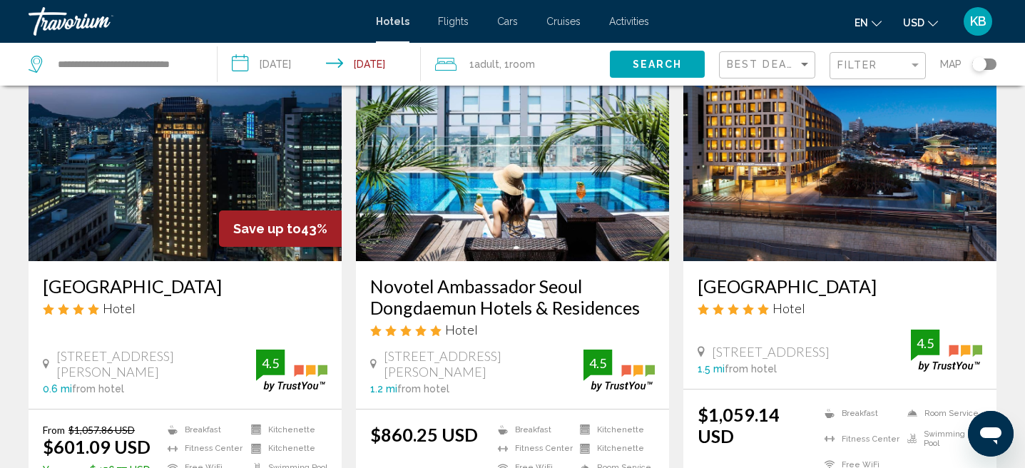
click at [111, 237] on img "Main content" at bounding box center [185, 147] width 313 height 228
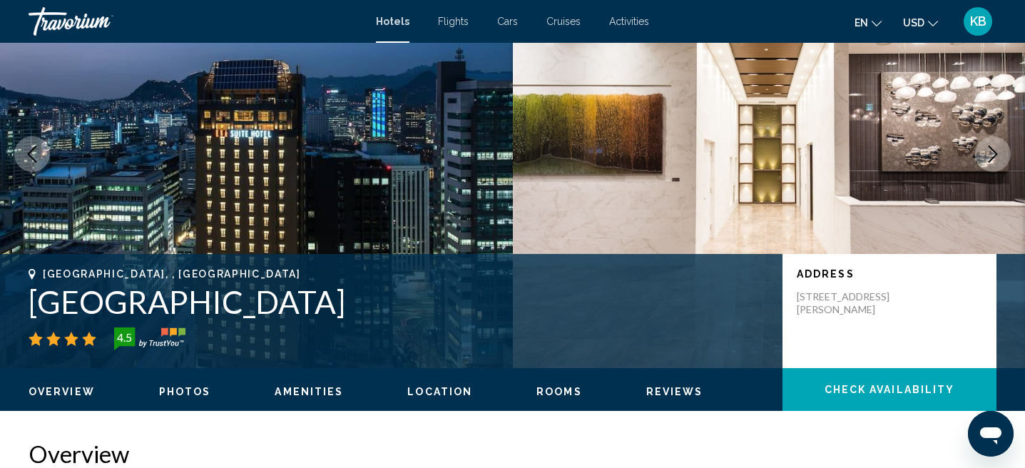
scroll to position [23, 0]
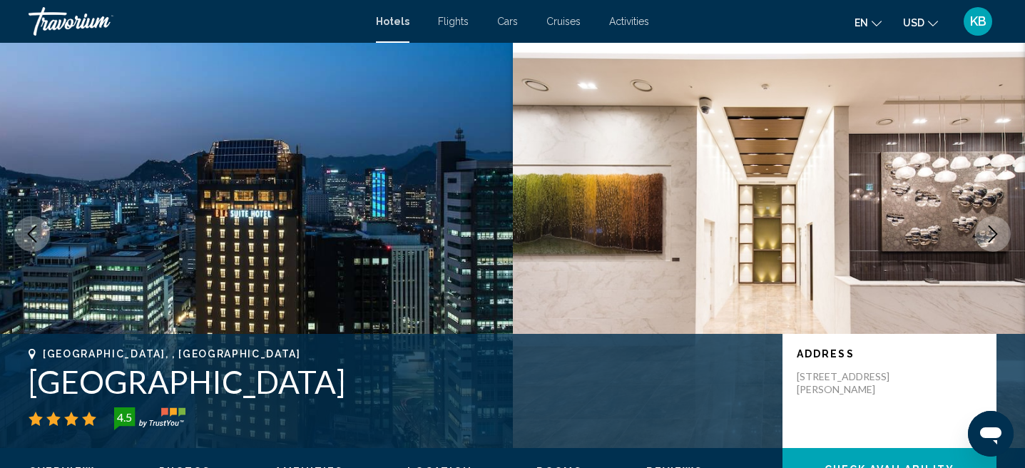
click at [990, 232] on icon "Next image" at bounding box center [992, 233] width 17 height 17
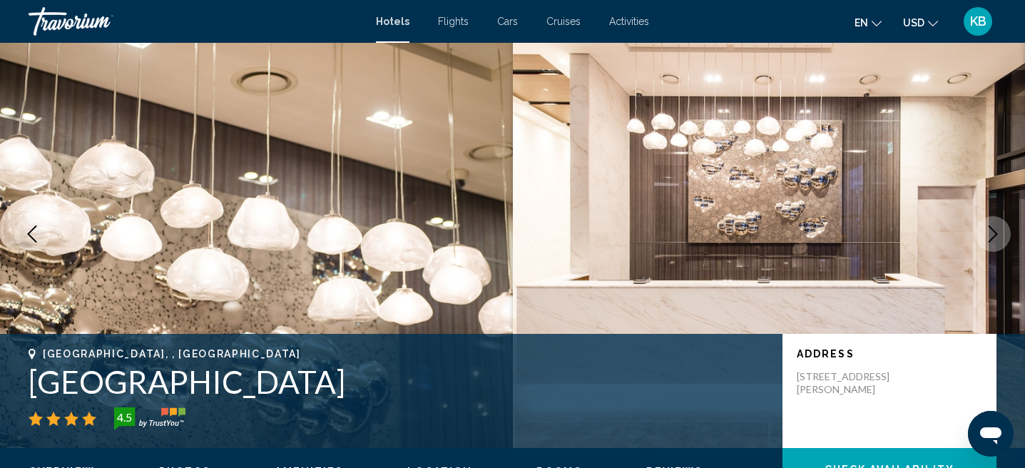
click at [990, 232] on icon "Next image" at bounding box center [992, 233] width 17 height 17
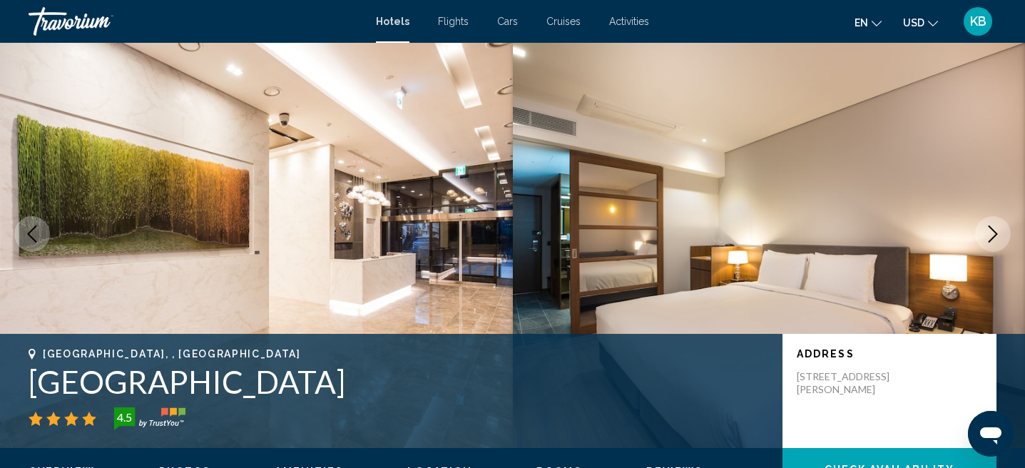
click at [990, 232] on icon "Next image" at bounding box center [992, 233] width 17 height 17
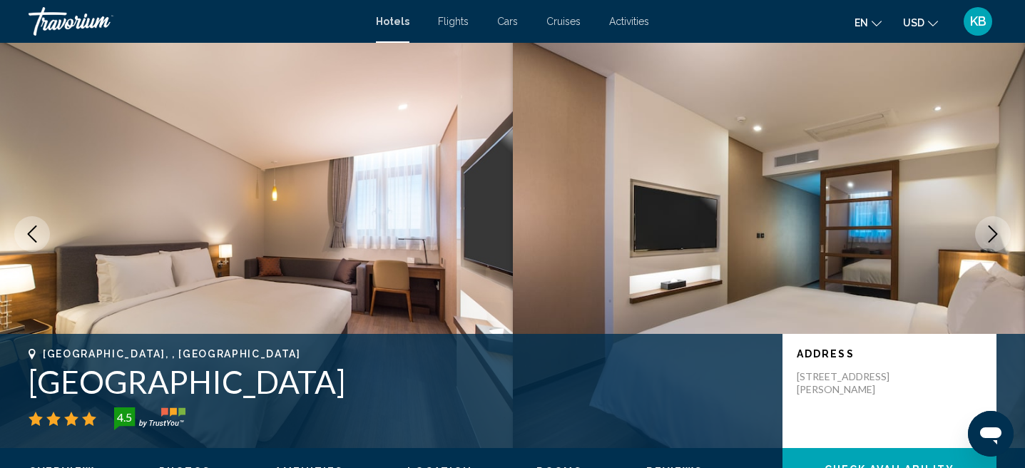
click at [990, 233] on icon "Next image" at bounding box center [992, 233] width 17 height 17
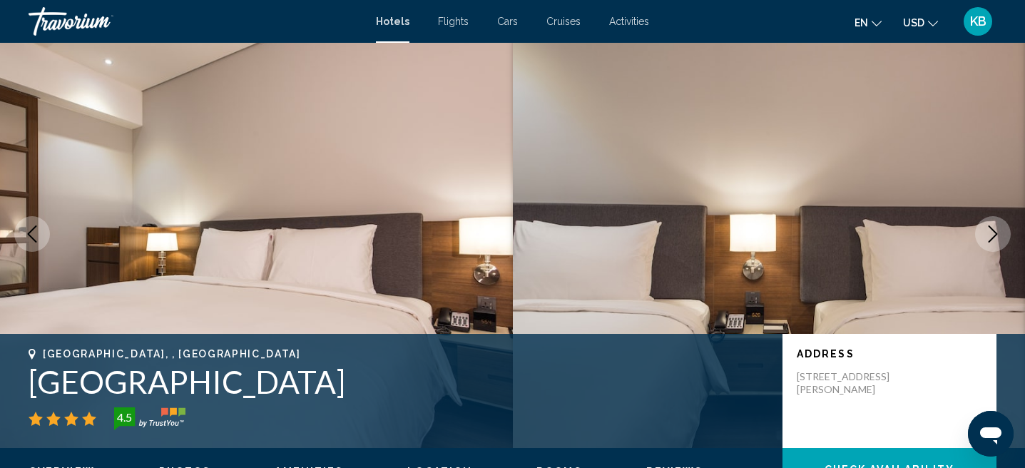
click at [991, 234] on icon "Next image" at bounding box center [992, 233] width 17 height 17
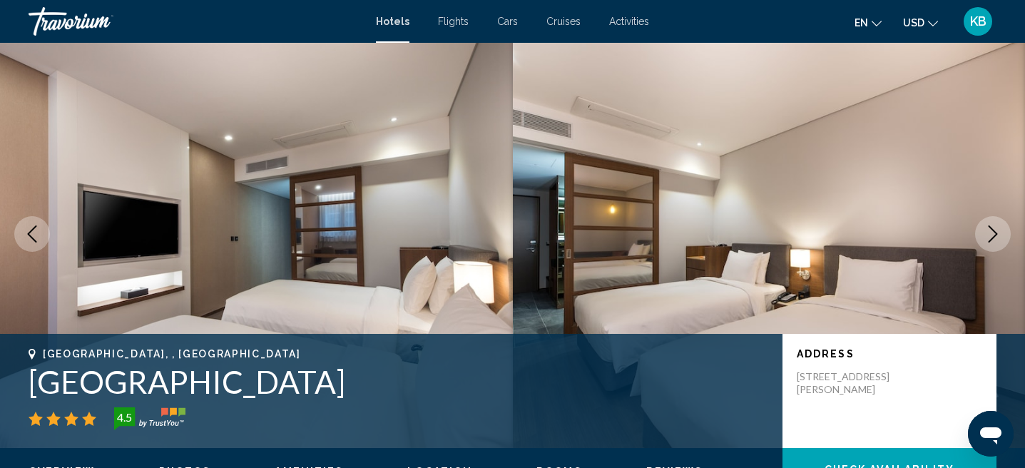
click at [991, 234] on icon "Next image" at bounding box center [992, 233] width 17 height 17
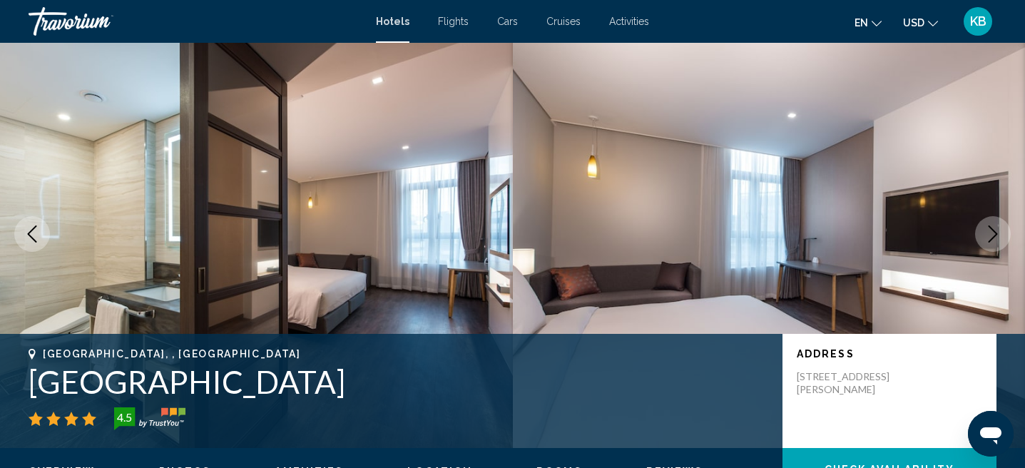
click at [991, 235] on icon "Next image" at bounding box center [992, 233] width 17 height 17
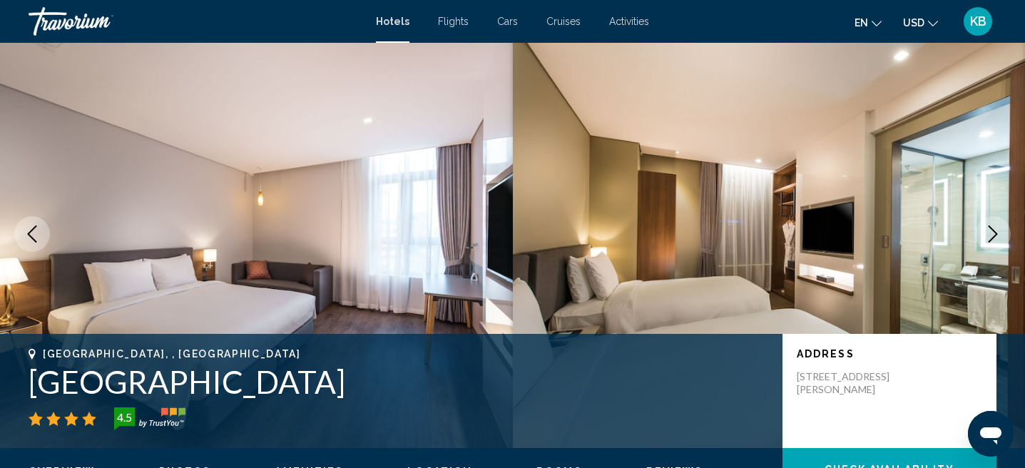
click at [991, 235] on icon "Next image" at bounding box center [992, 233] width 17 height 17
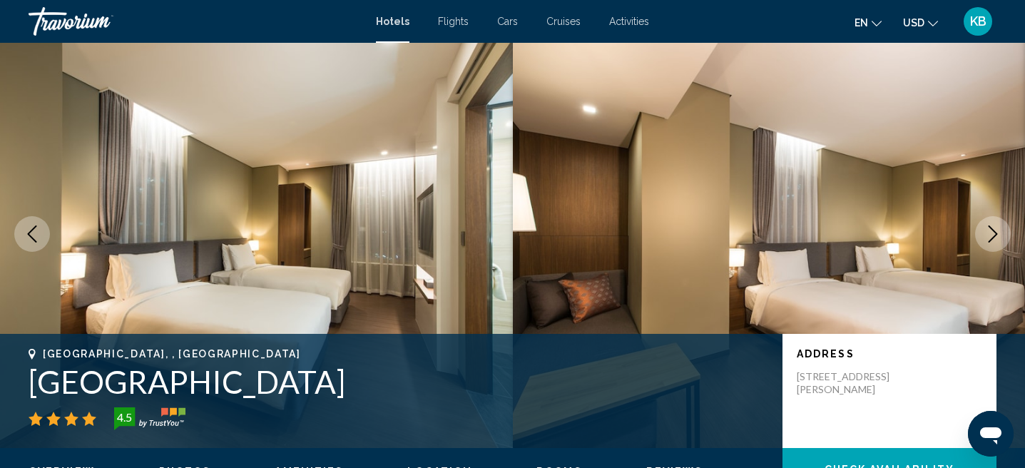
click at [991, 235] on icon "Next image" at bounding box center [992, 233] width 17 height 17
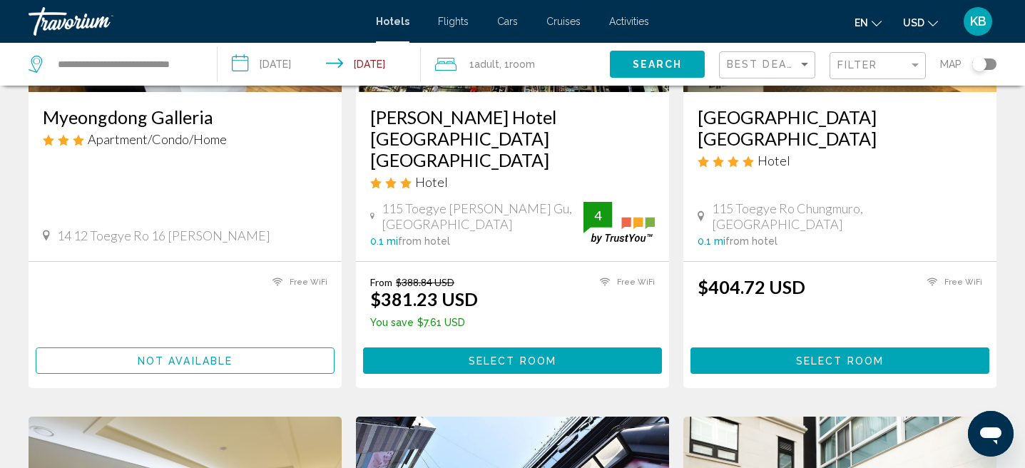
scroll to position [272, 0]
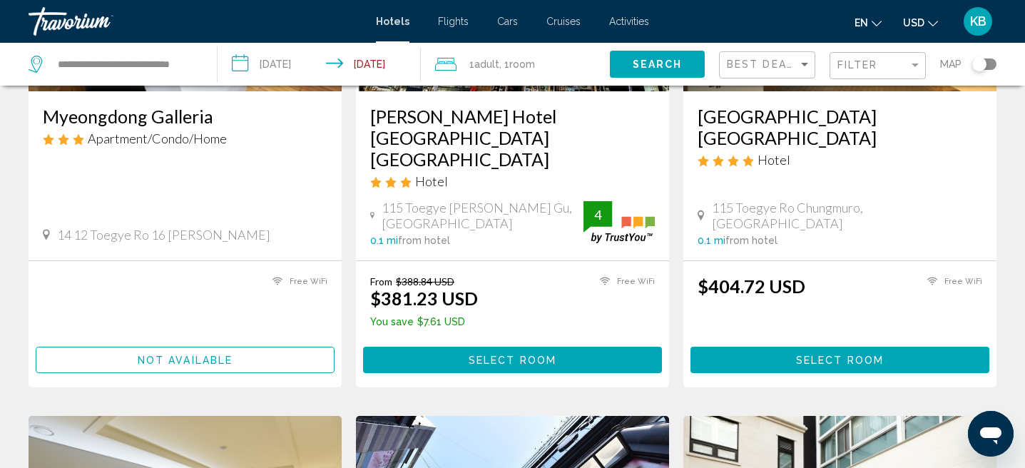
click at [975, 19] on span "KB" at bounding box center [978, 21] width 16 height 14
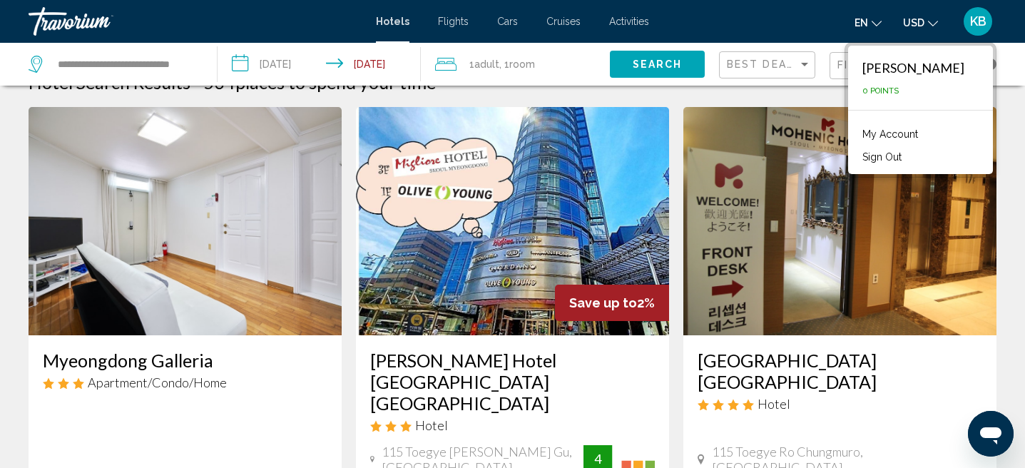
scroll to position [0, 0]
